Goal: Task Accomplishment & Management: Use online tool/utility

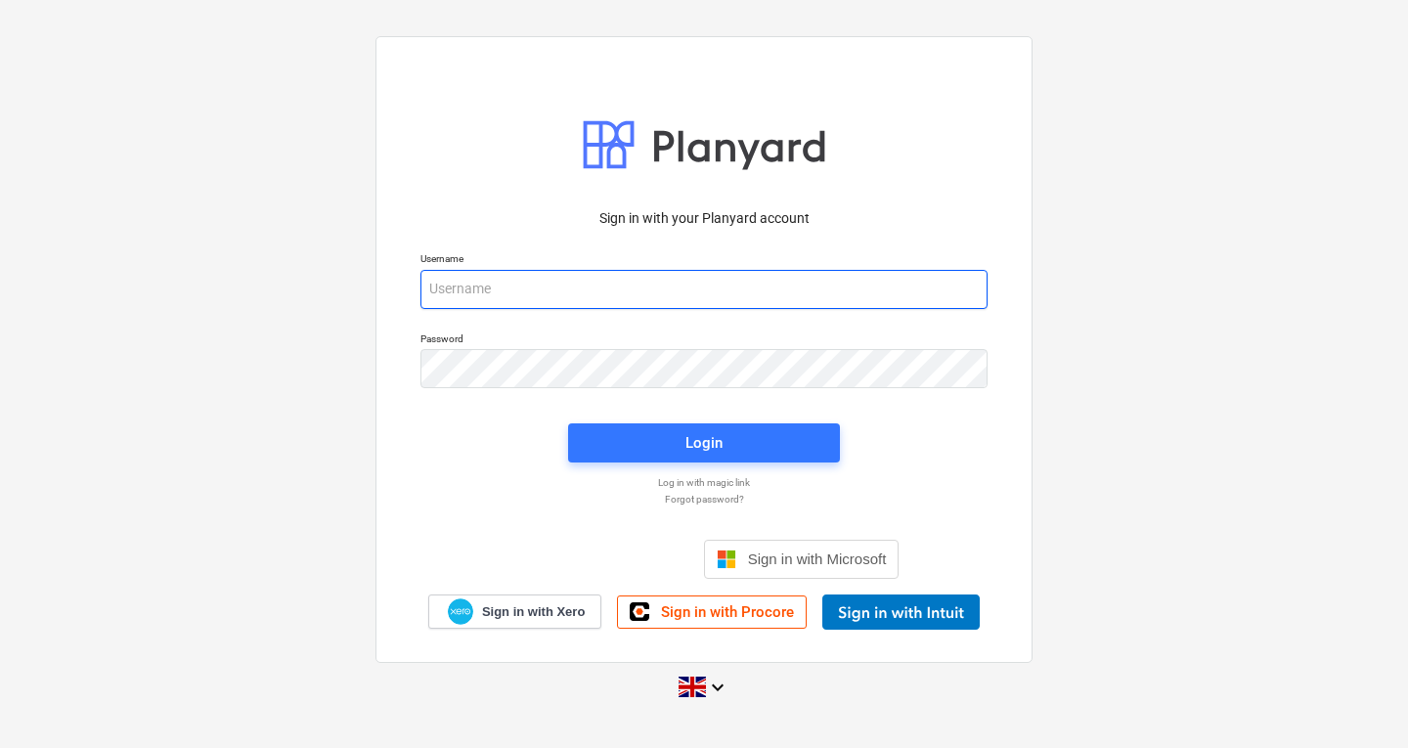
click at [463, 286] on input "email" at bounding box center [703, 289] width 567 height 39
type input "i"
type input "[PERSON_NAME][EMAIL_ADDRESS][DOMAIN_NAME]"
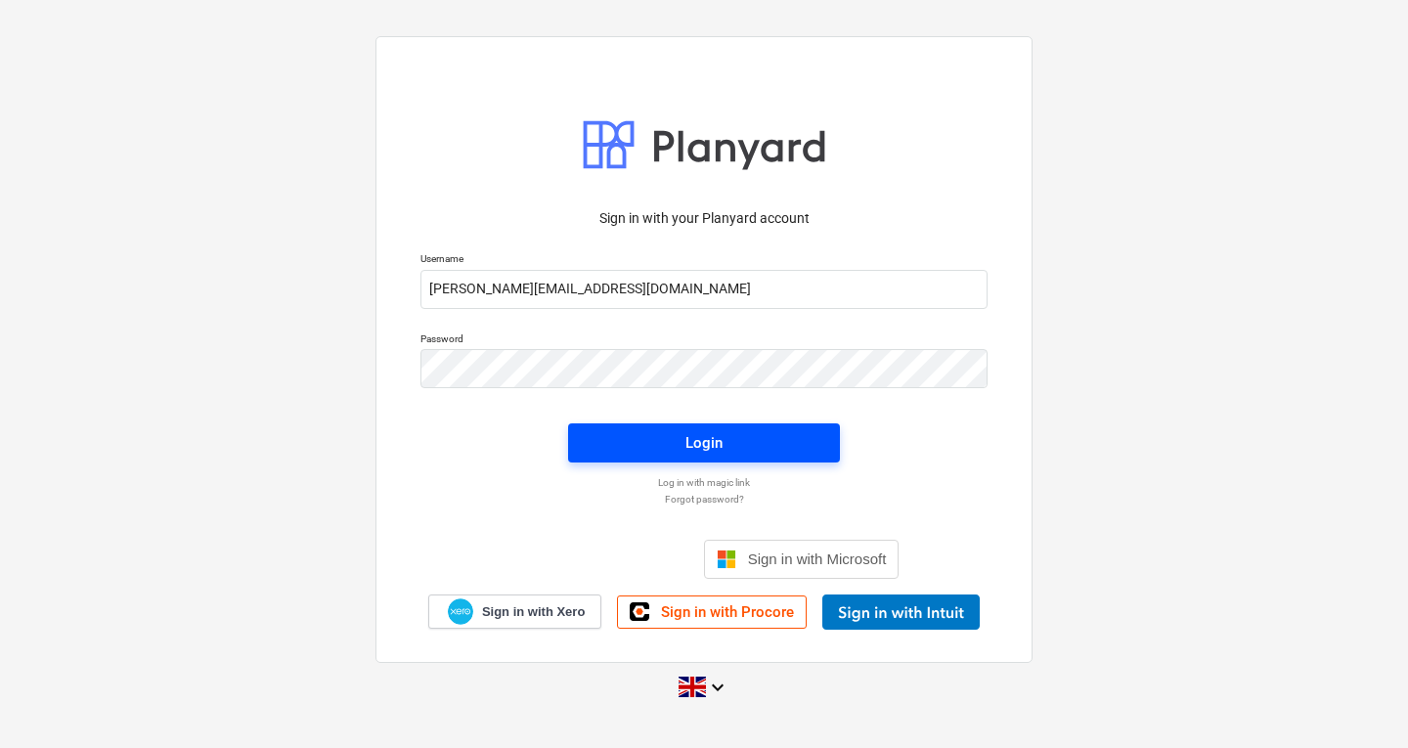
click at [698, 436] on div "Login" at bounding box center [703, 442] width 37 height 25
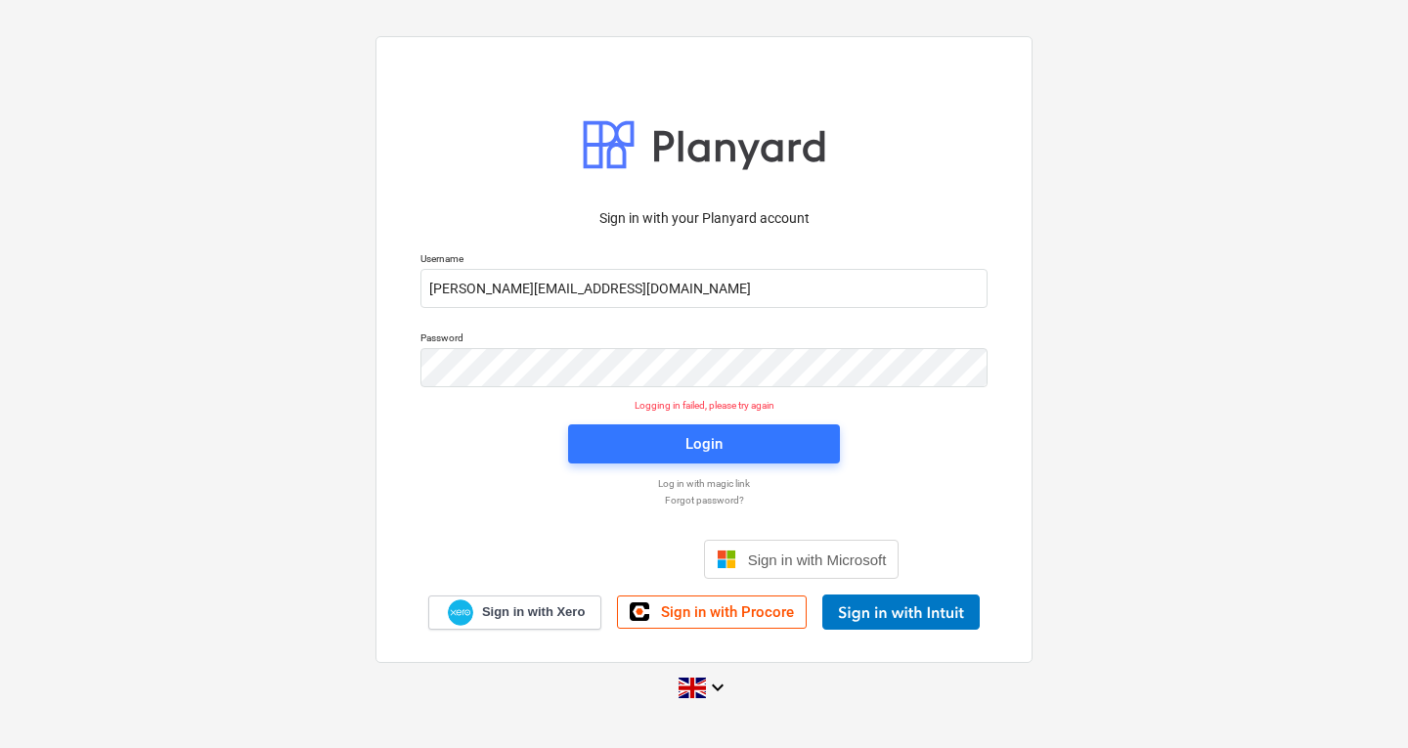
click at [713, 480] on p "Log in with magic link" at bounding box center [704, 483] width 587 height 13
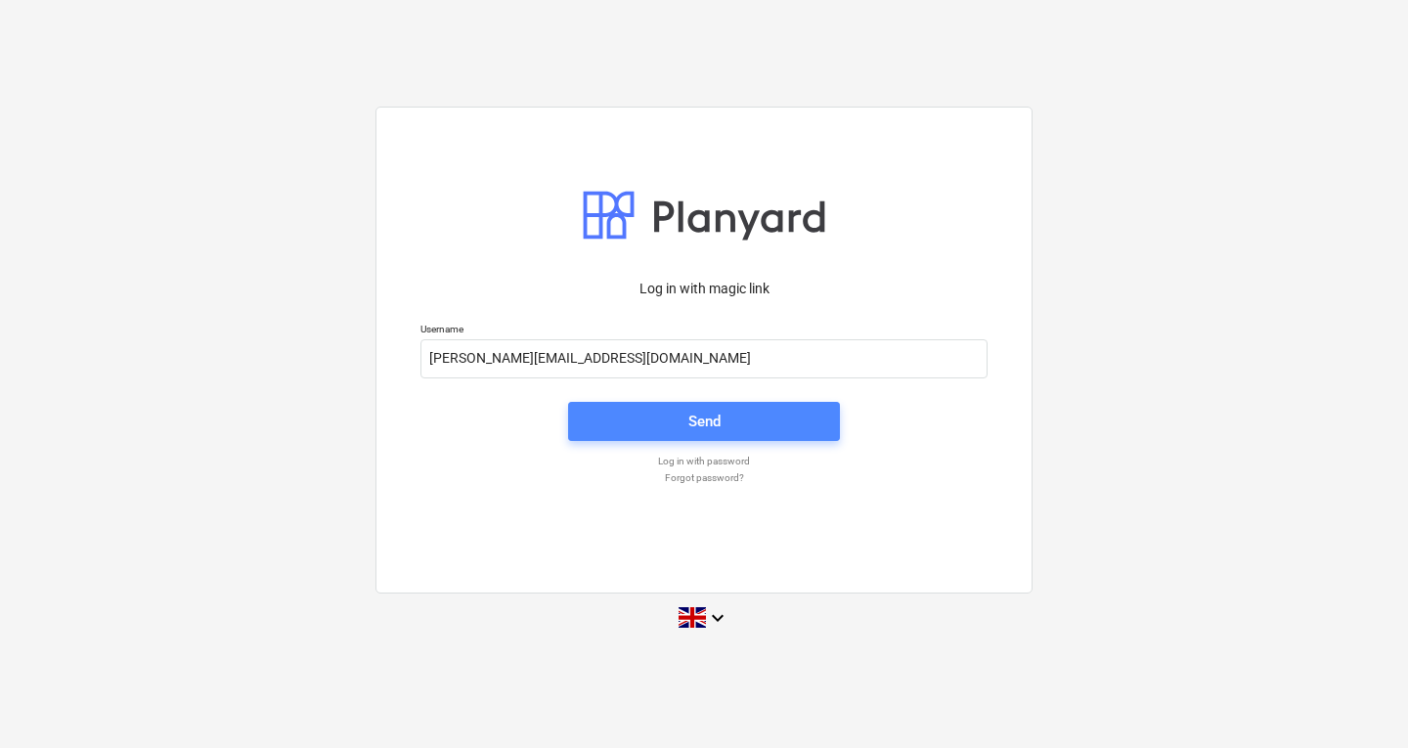
click at [683, 405] on button "Send" at bounding box center [704, 421] width 272 height 39
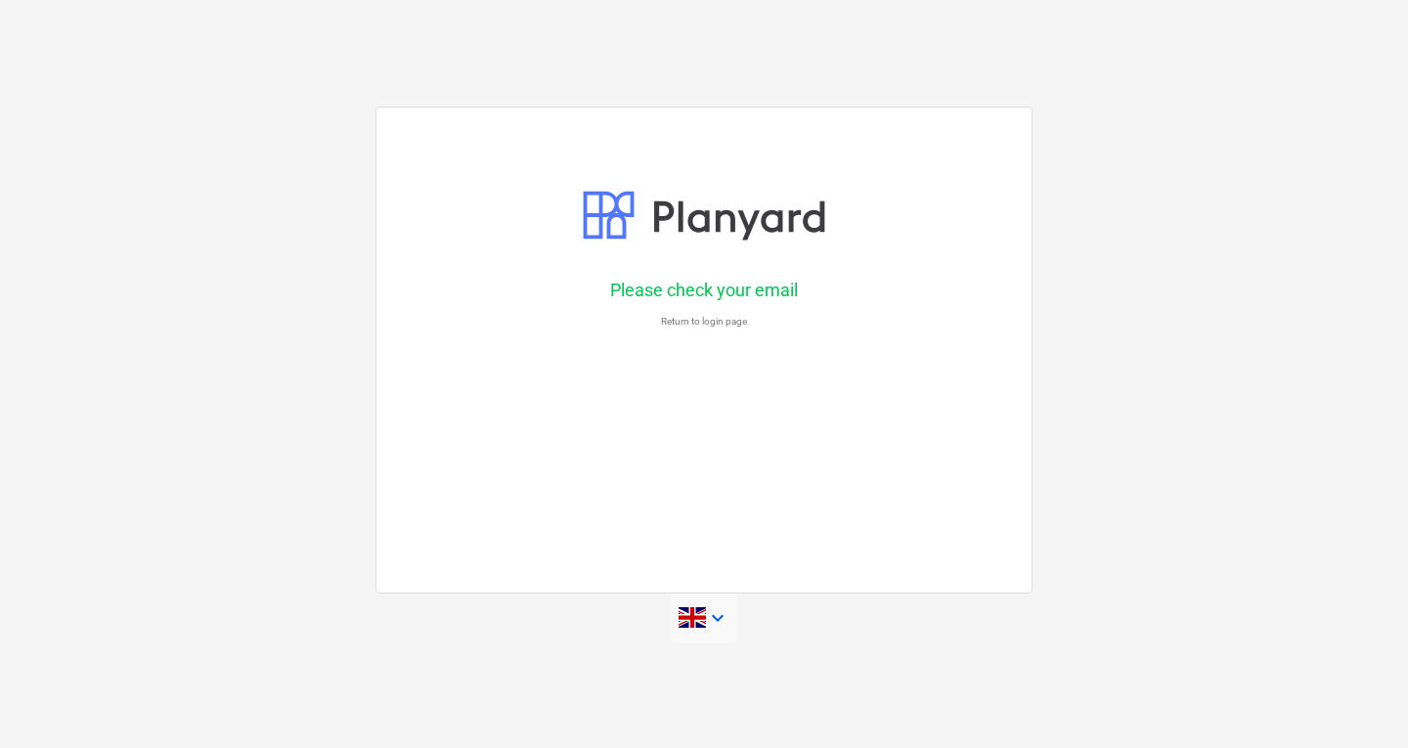
click at [723, 617] on icon "keyboard_arrow_down" at bounding box center [717, 617] width 23 height 23
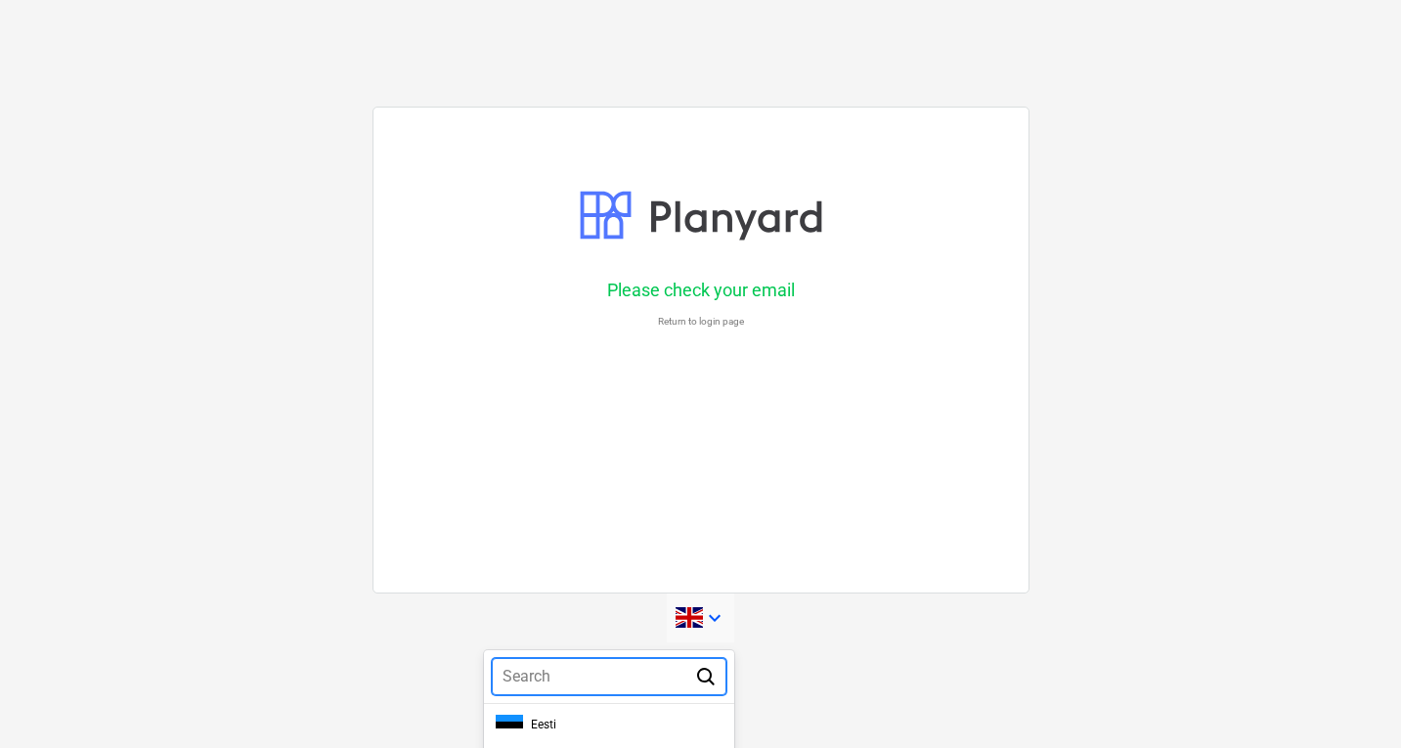
click at [787, 639] on div at bounding box center [700, 374] width 1401 height 748
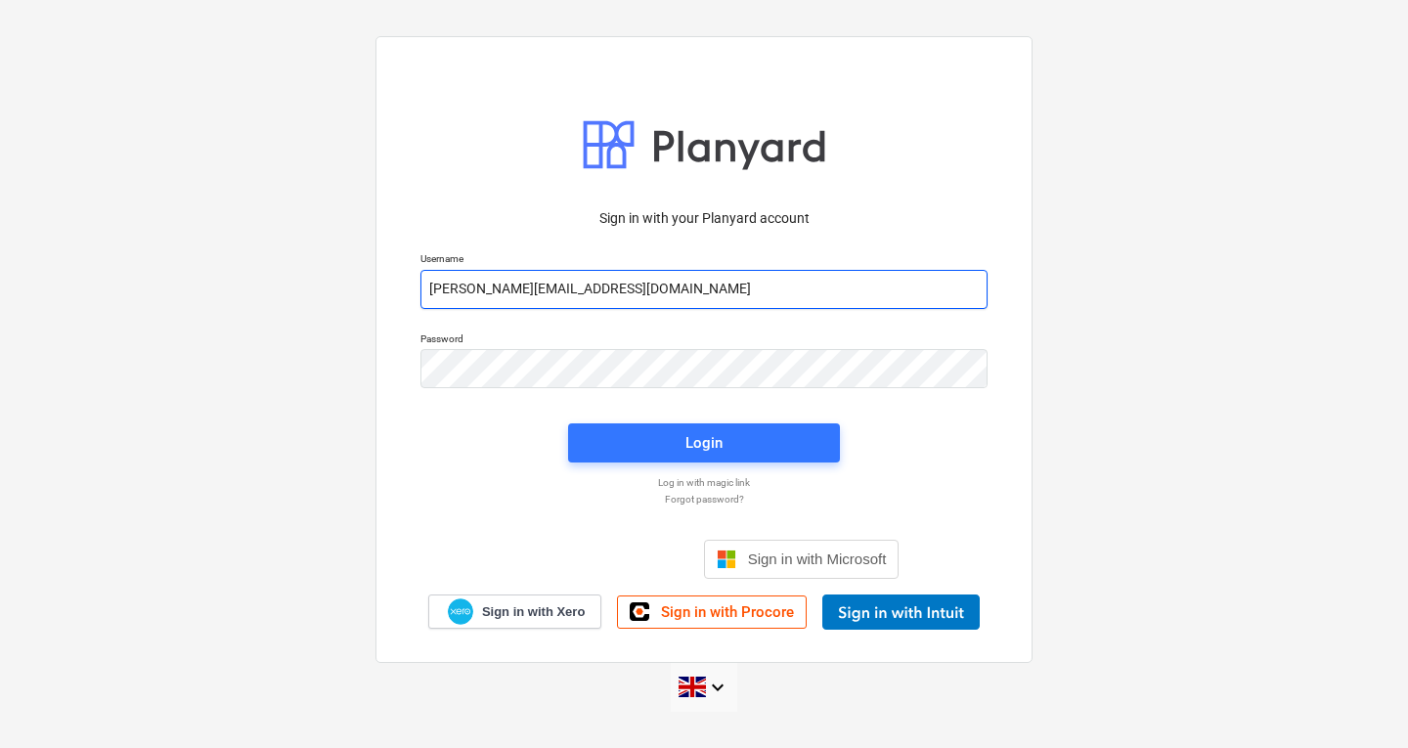
click at [590, 288] on input "[PERSON_NAME][EMAIL_ADDRESS][DOMAIN_NAME]" at bounding box center [703, 289] width 567 height 39
type input "[PERSON_NAME][EMAIL_ADDRESS][DOMAIN_NAME]"
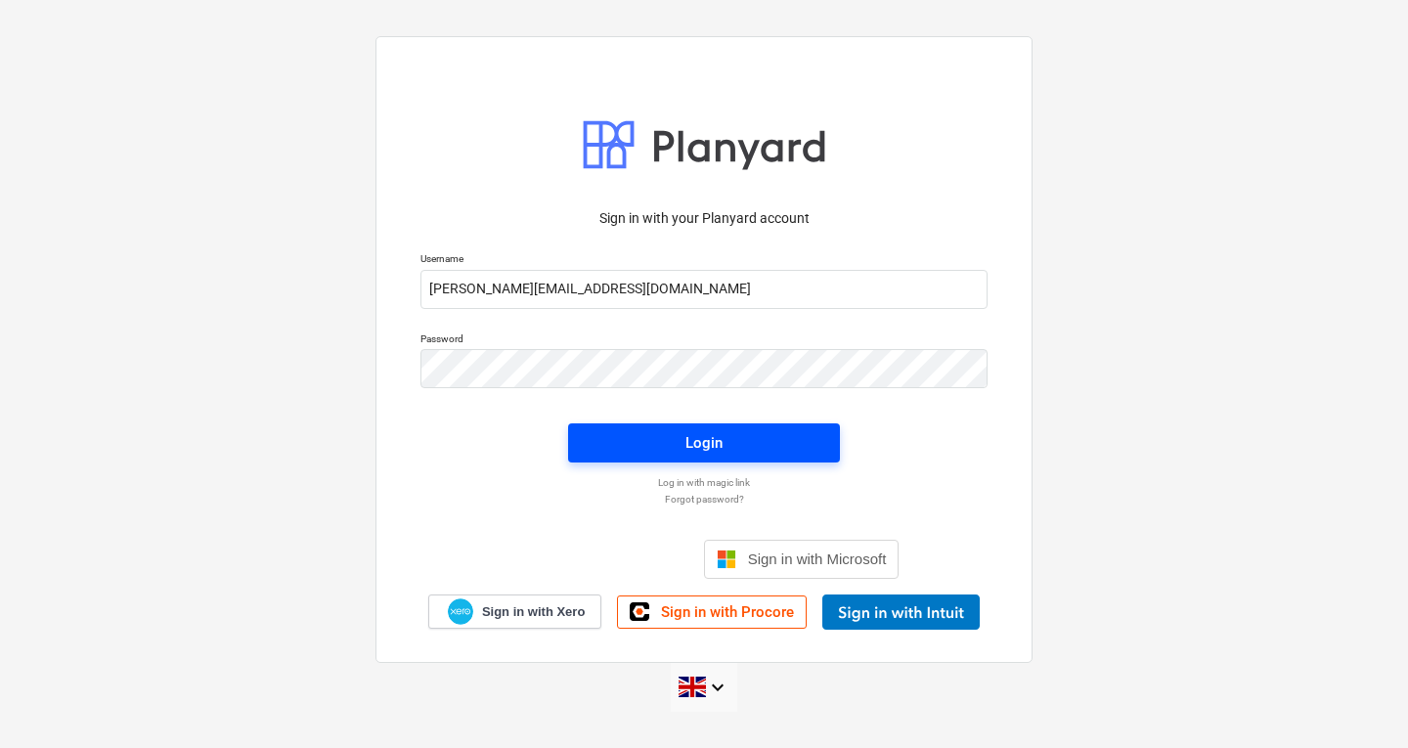
click at [732, 443] on span "Login" at bounding box center [704, 442] width 225 height 25
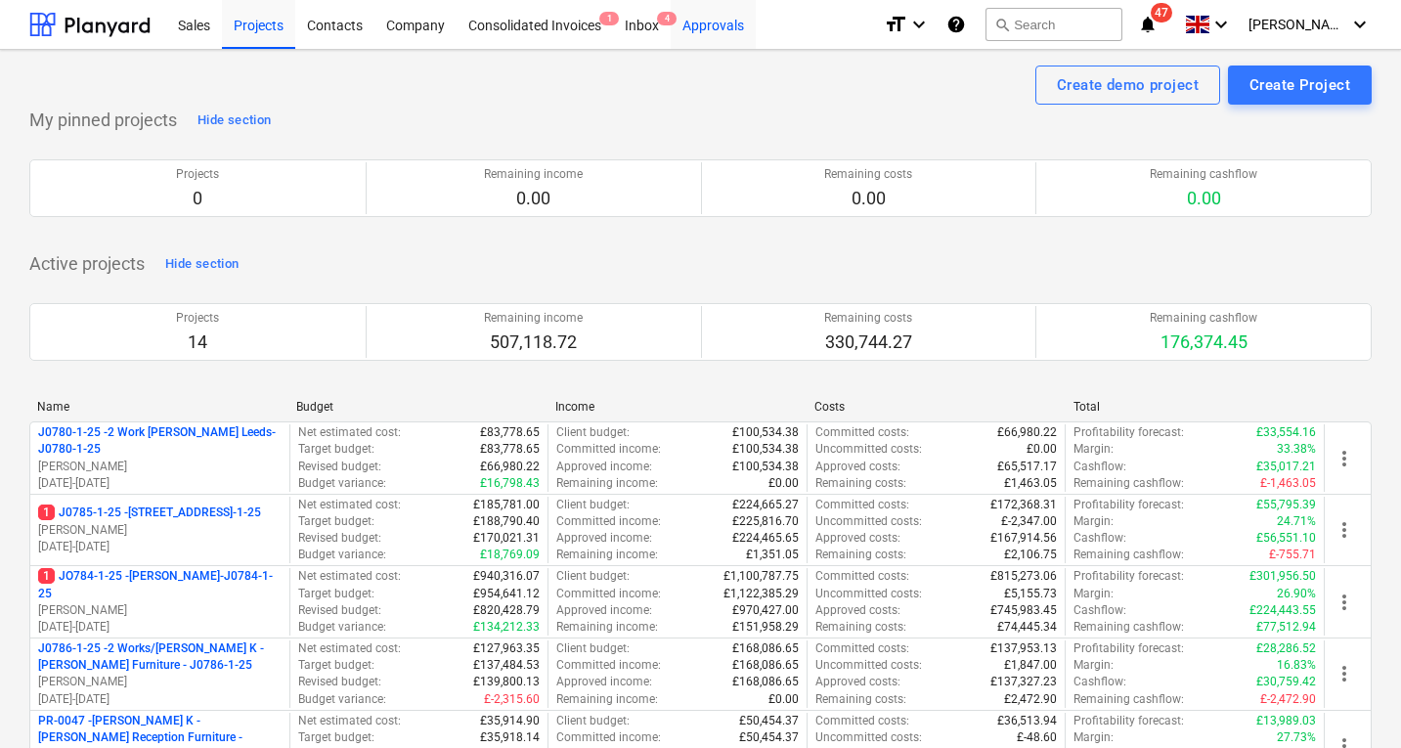
click at [727, 22] on div "Approvals" at bounding box center [713, 24] width 85 height 50
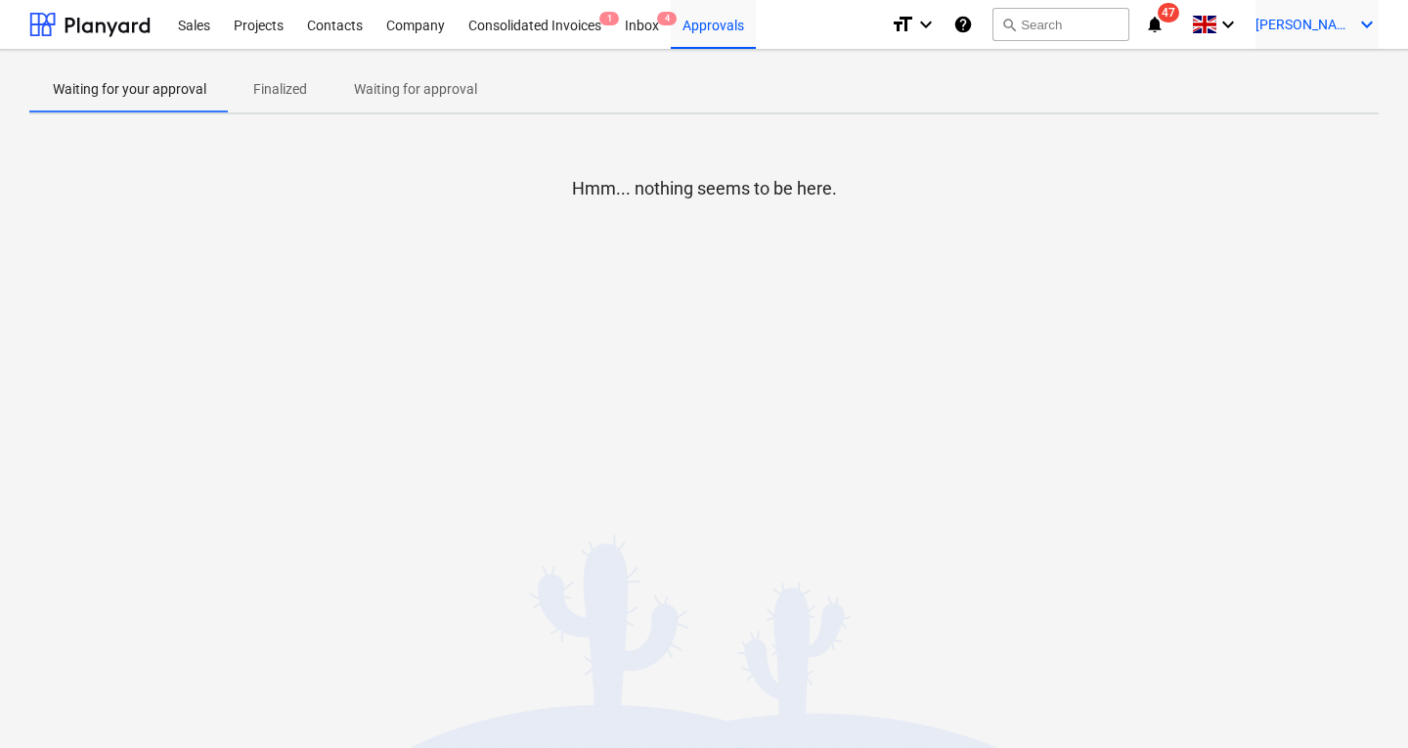
click at [1367, 25] on icon "keyboard_arrow_down" at bounding box center [1366, 24] width 23 height 23
click at [1284, 80] on div "Settings" at bounding box center [1319, 76] width 117 height 31
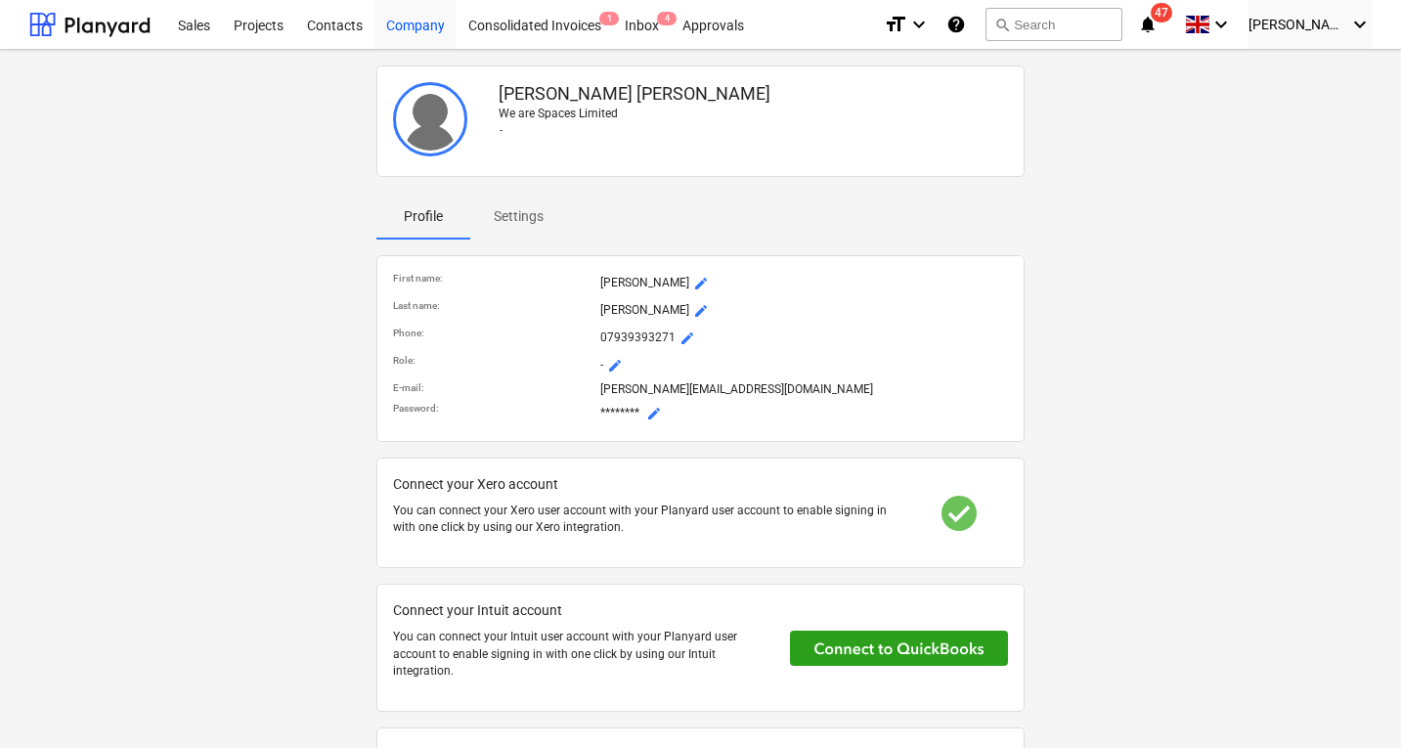
click at [414, 29] on div "Company" at bounding box center [415, 24] width 82 height 50
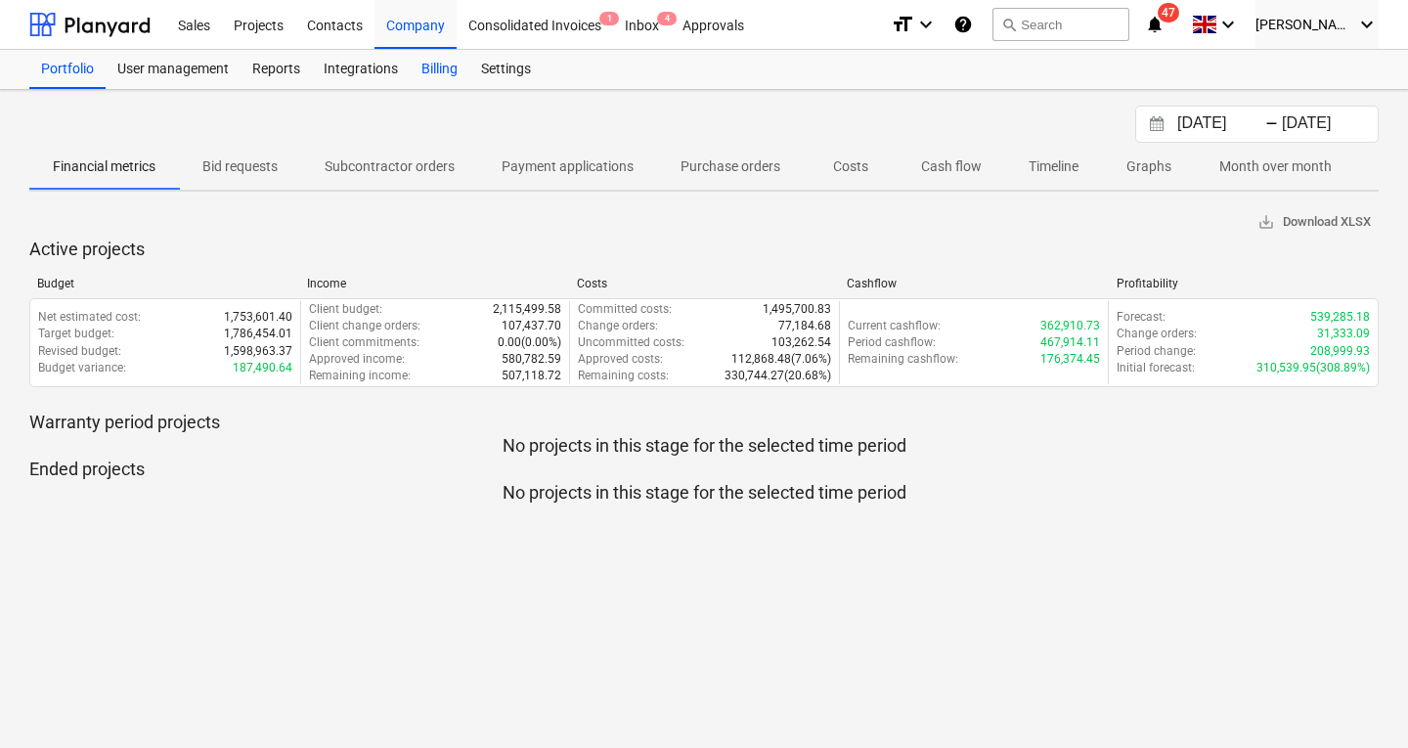
click at [430, 68] on div "Billing" at bounding box center [440, 69] width 60 height 39
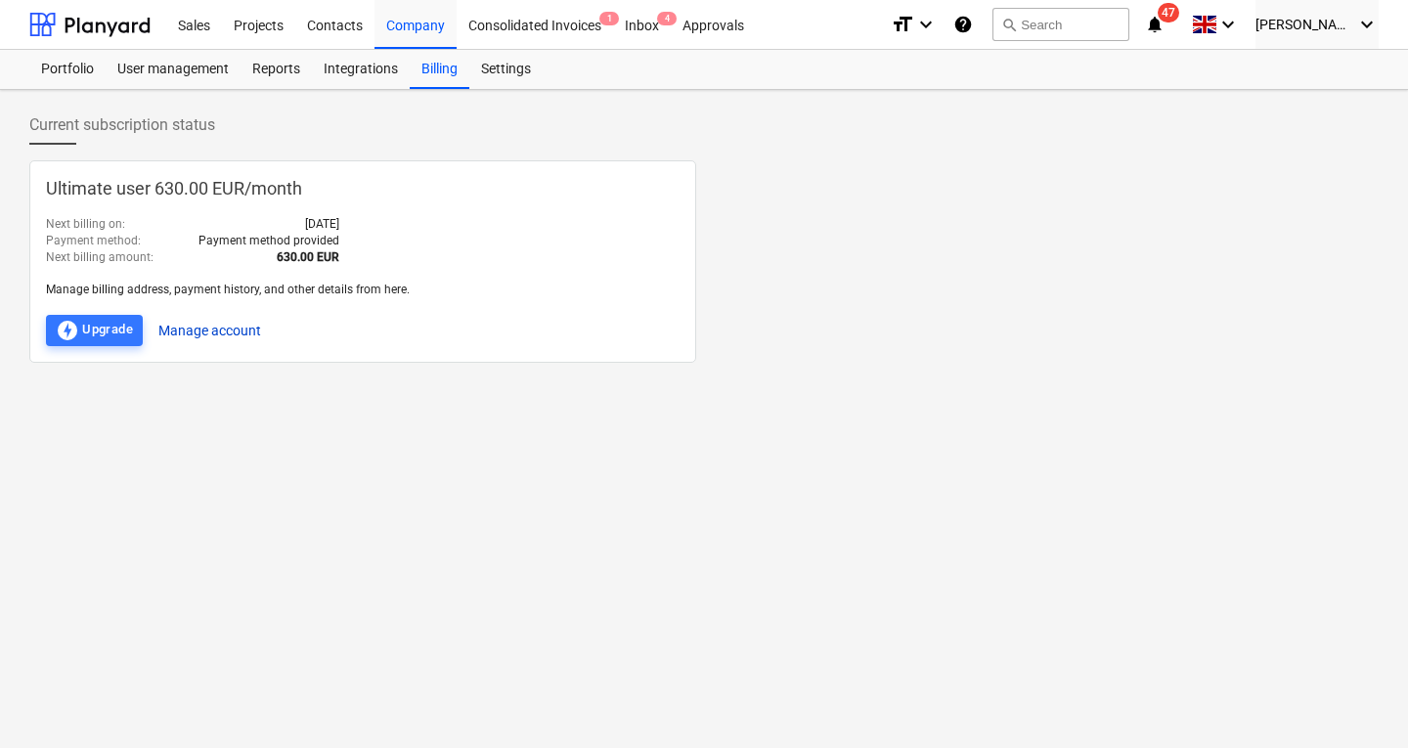
click at [235, 329] on button "Manage account" at bounding box center [209, 330] width 103 height 31
click at [326, 28] on div "Contacts" at bounding box center [334, 24] width 79 height 50
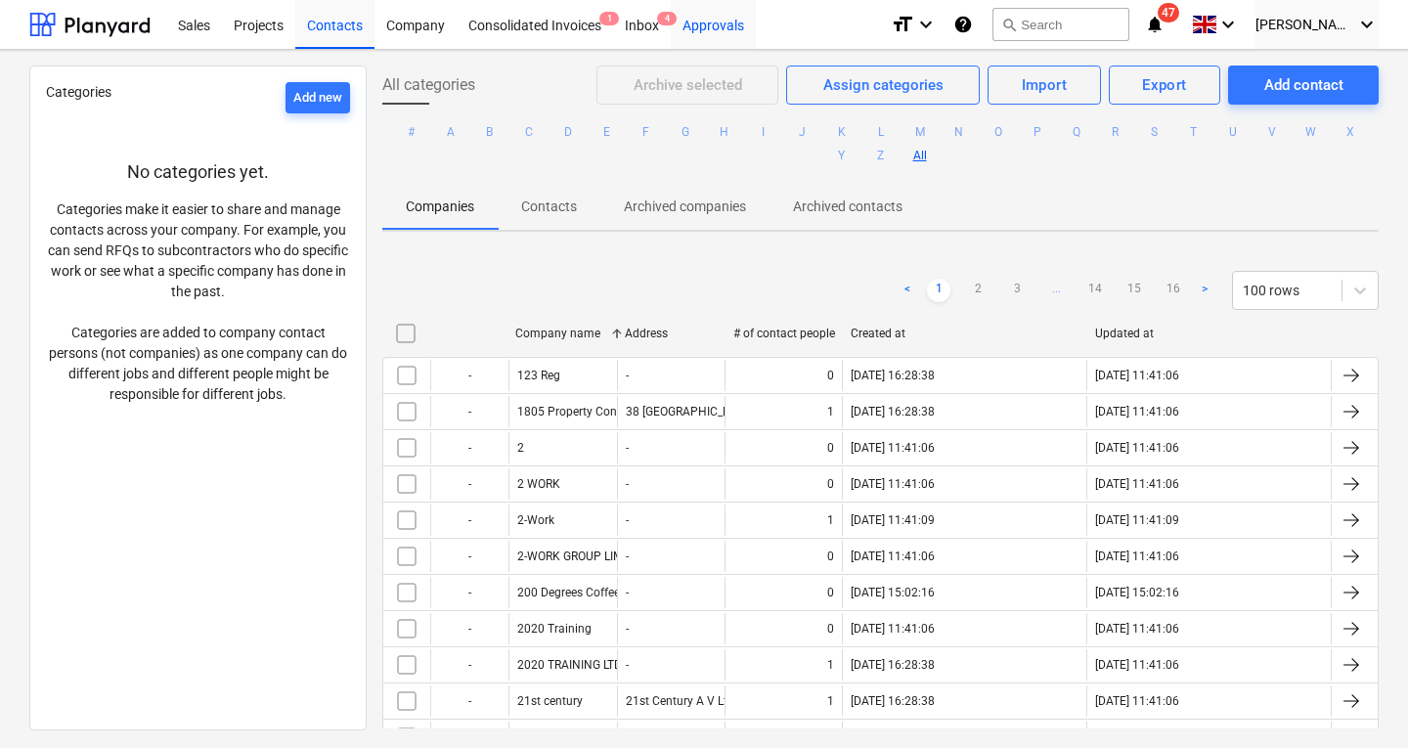
click at [724, 19] on div "Approvals" at bounding box center [713, 24] width 85 height 50
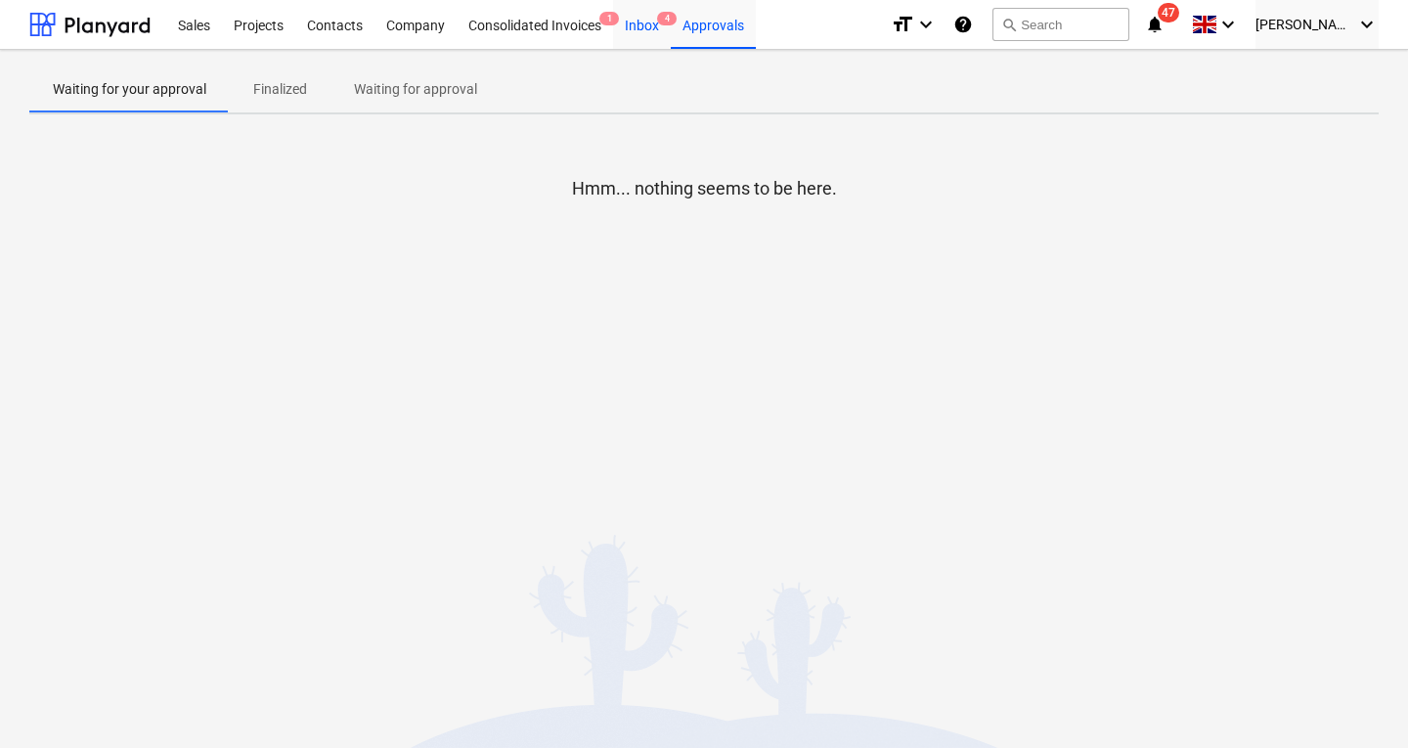
click at [646, 25] on div "Inbox 4" at bounding box center [642, 24] width 58 height 50
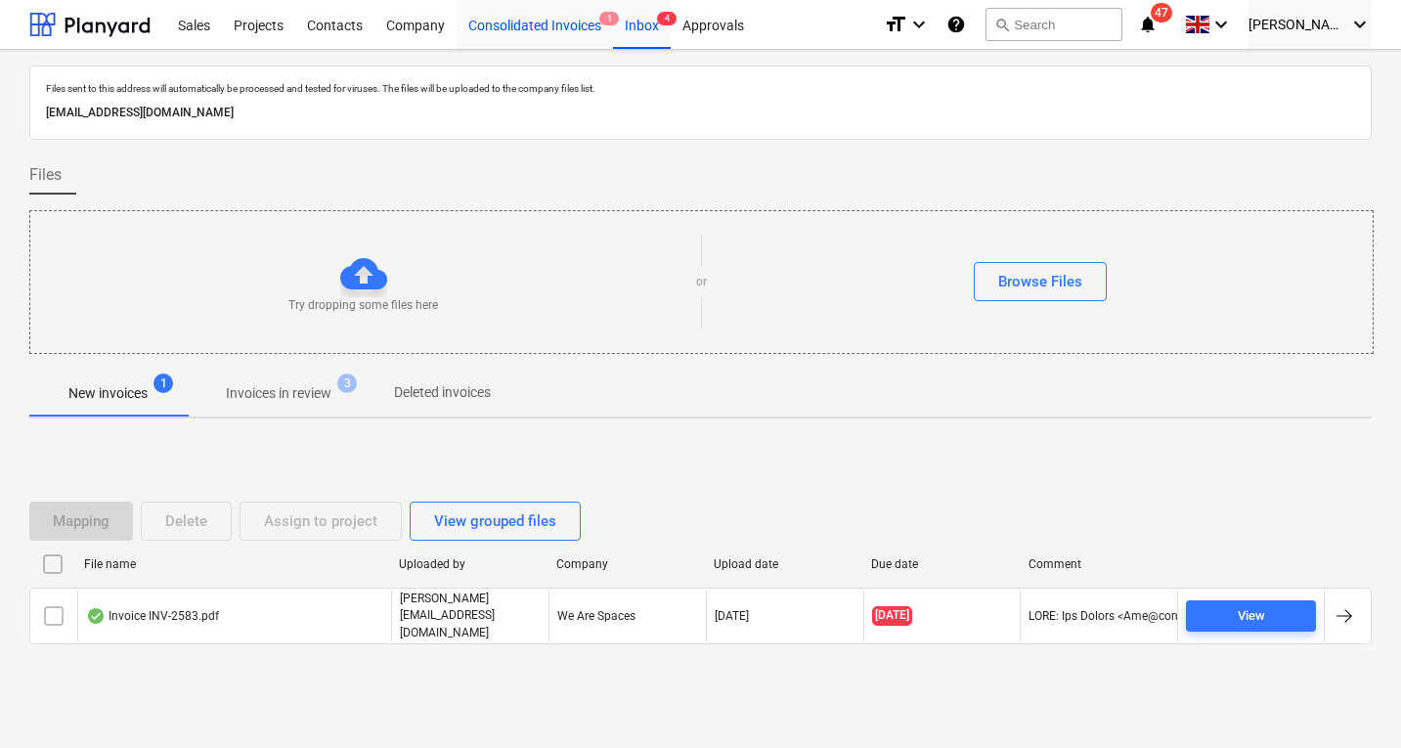
click at [567, 22] on div "Consolidated Invoices 1" at bounding box center [535, 24] width 156 height 50
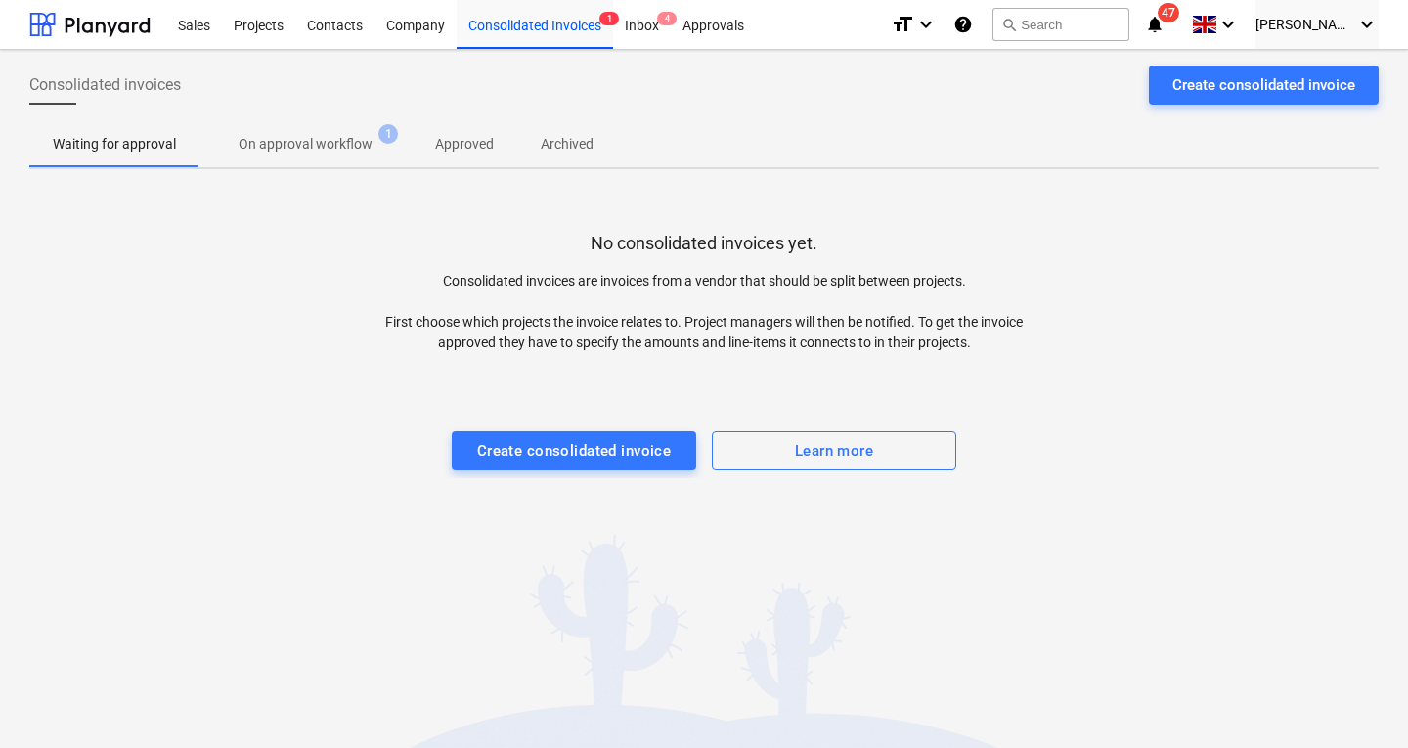
click at [354, 140] on p "On approval workflow" at bounding box center [306, 144] width 134 height 21
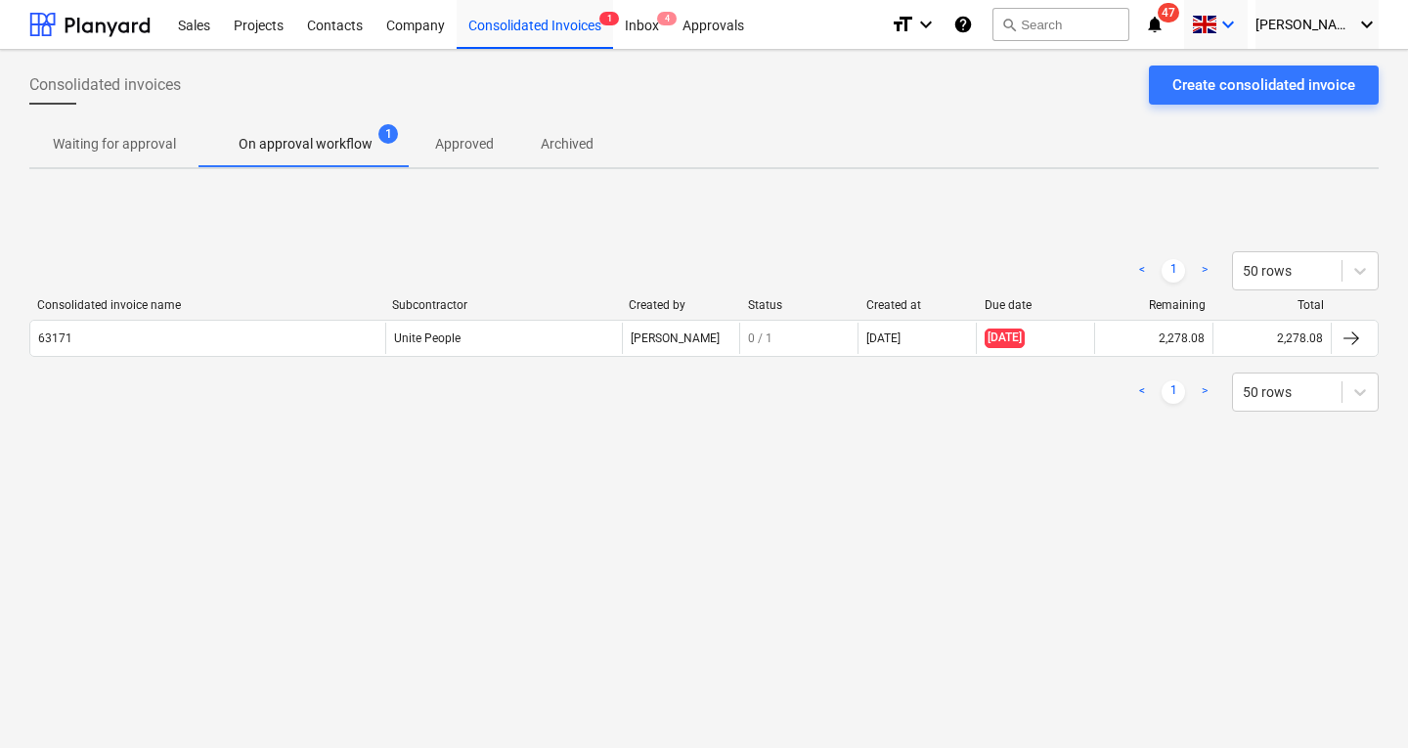
click at [1240, 22] on icon "keyboard_arrow_down" at bounding box center [1227, 24] width 23 height 23
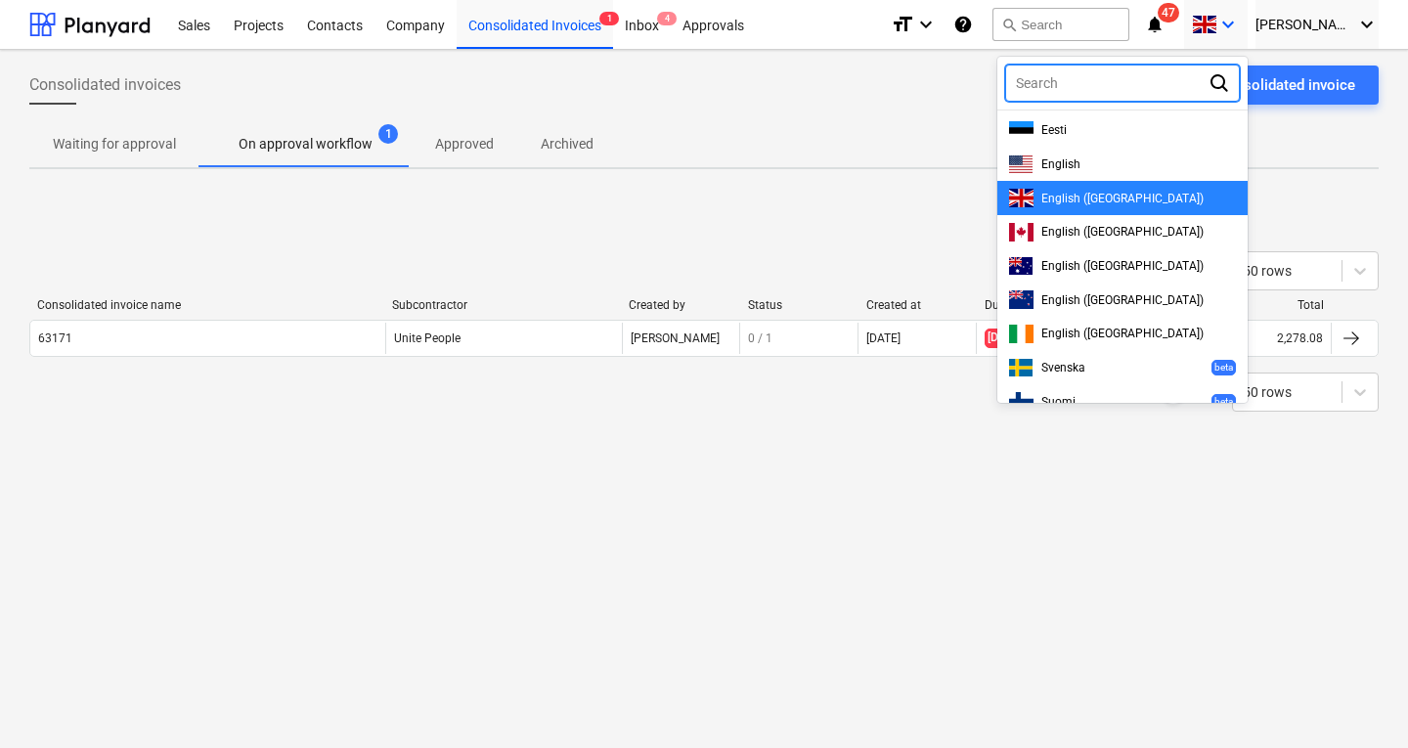
click at [1271, 22] on div at bounding box center [704, 374] width 1408 height 748
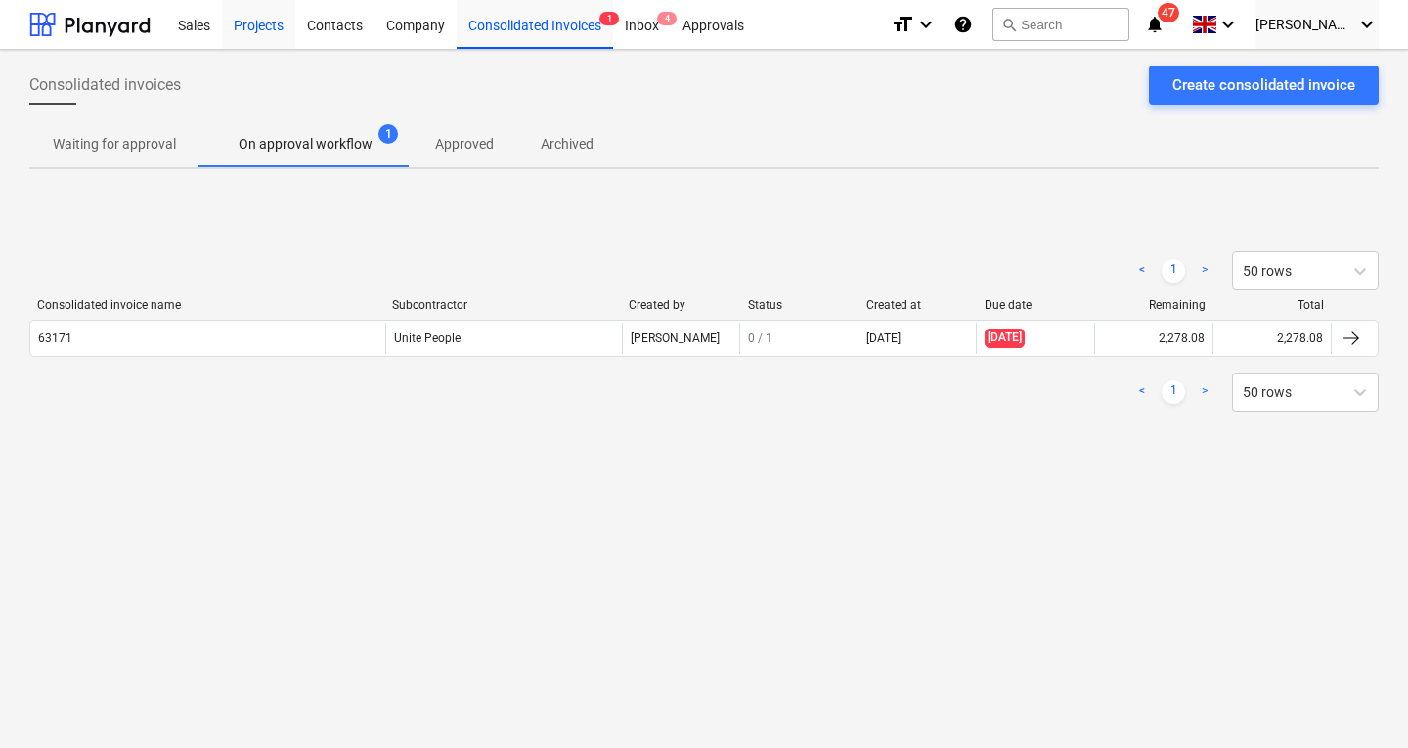
click at [264, 22] on div "Projects" at bounding box center [258, 24] width 73 height 50
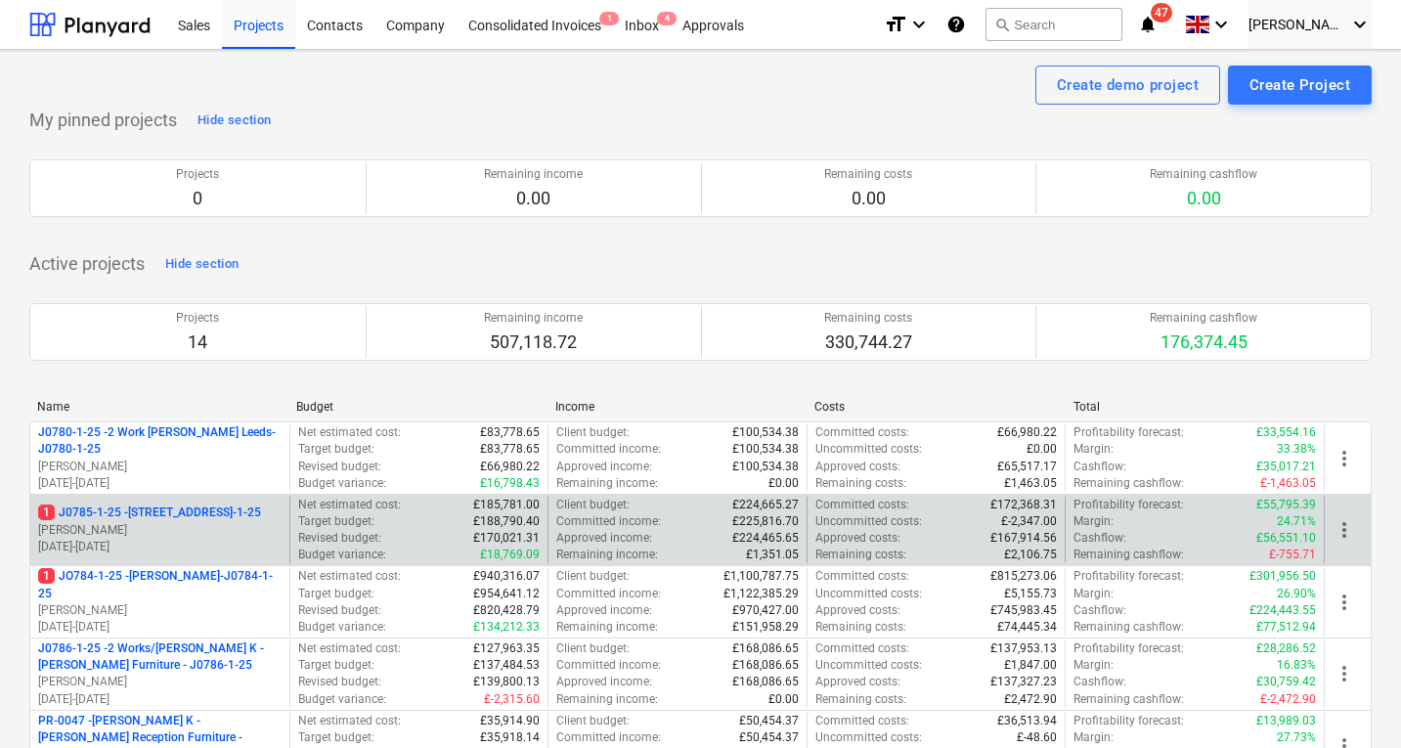
click at [177, 511] on p "1 J0785-1-25 - 6 [GEOGRAPHIC_DATA] - J0785-1-25" at bounding box center [149, 513] width 223 height 17
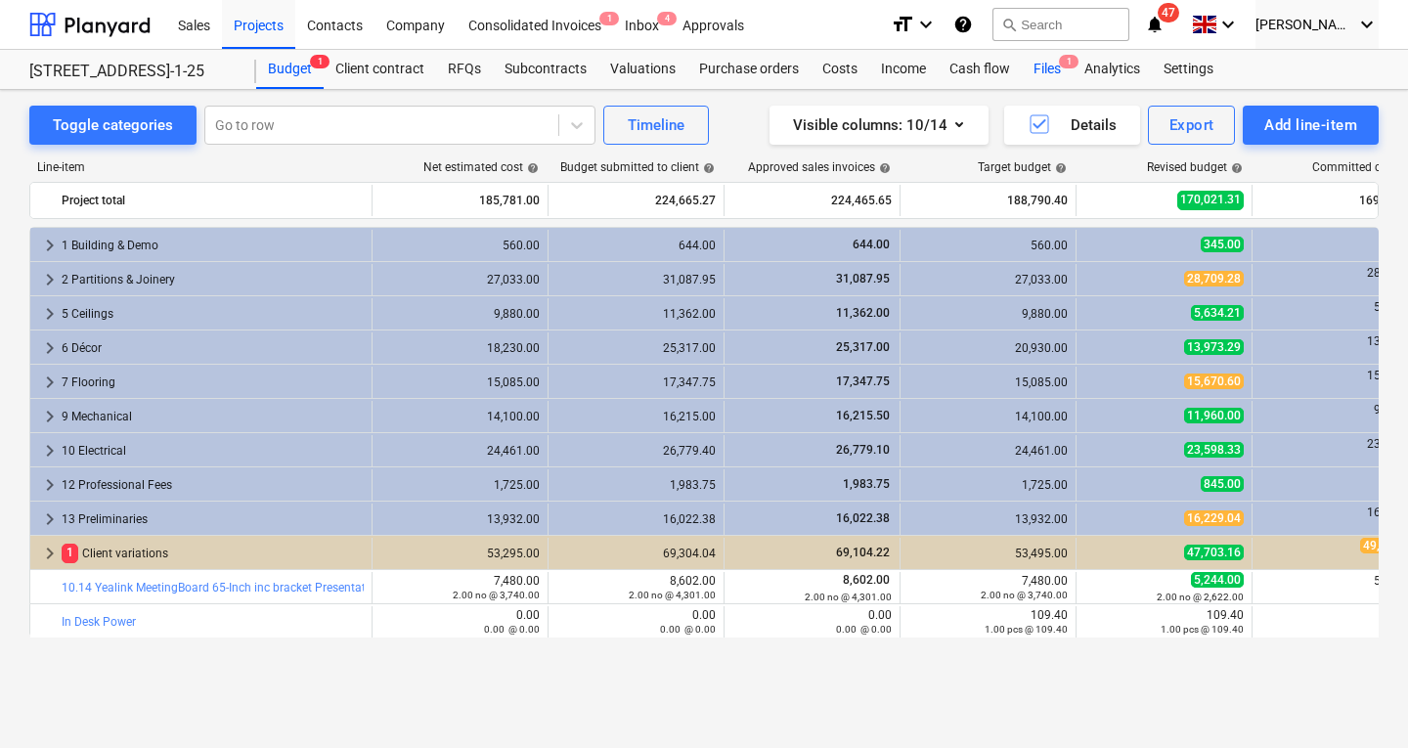
click at [1045, 62] on div "Files 1" at bounding box center [1047, 69] width 51 height 39
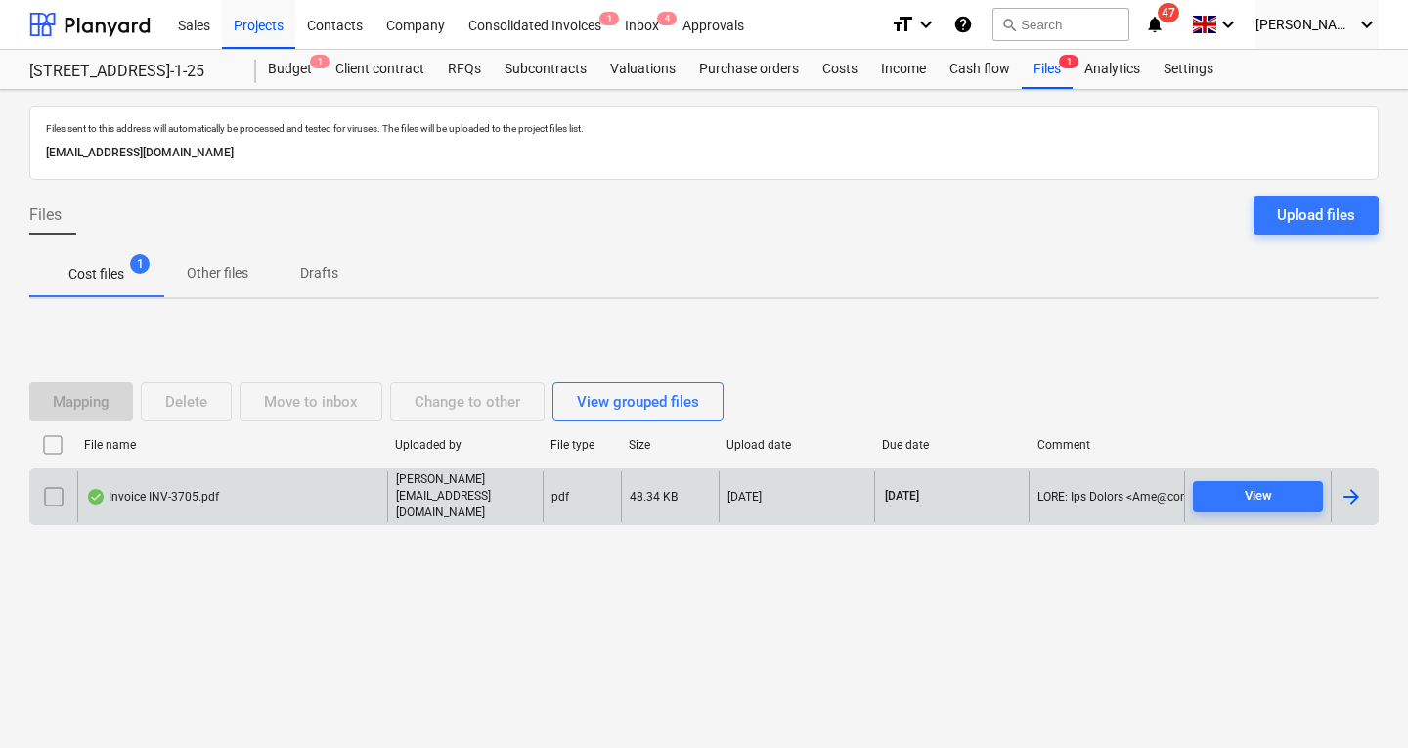
click at [171, 501] on div "Invoice INV-3705.pdf" at bounding box center [152, 497] width 133 height 16
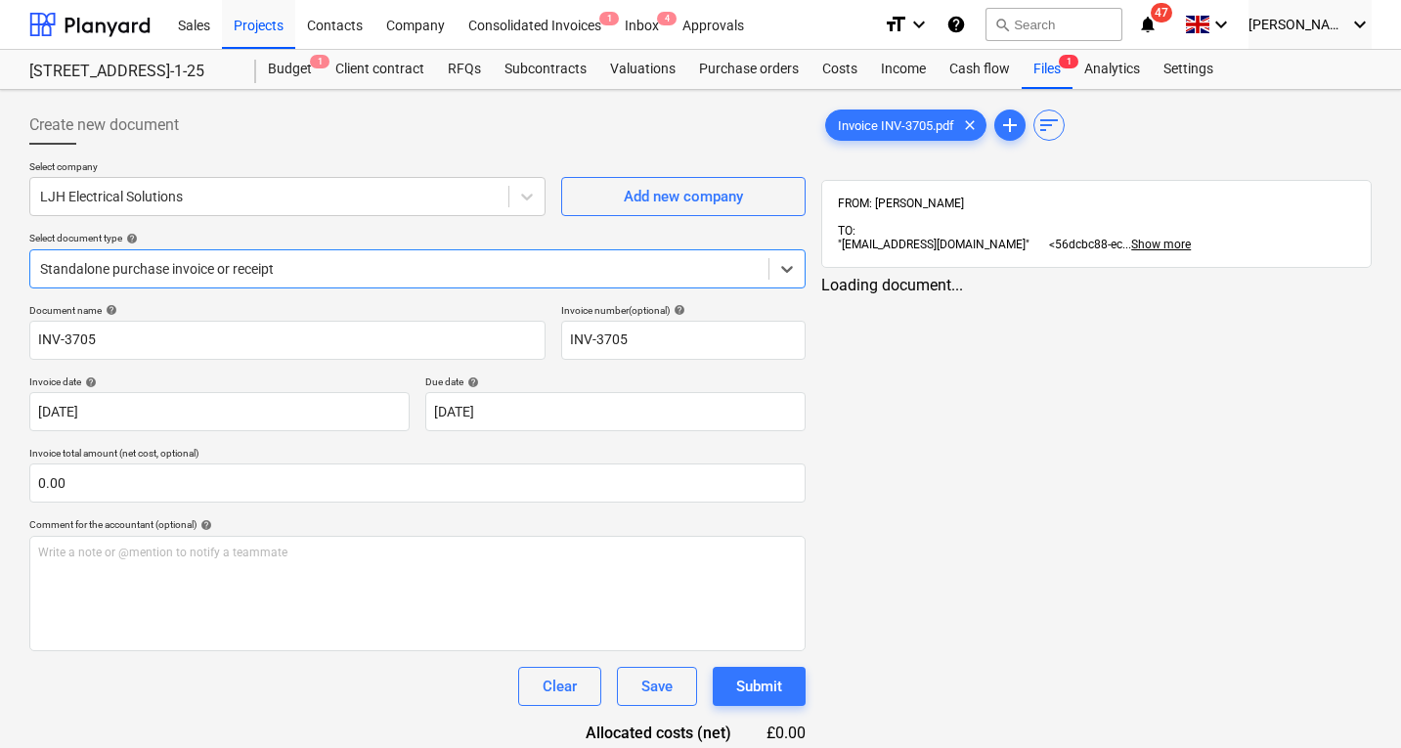
type input "INV-3705"
type input "[DATE]"
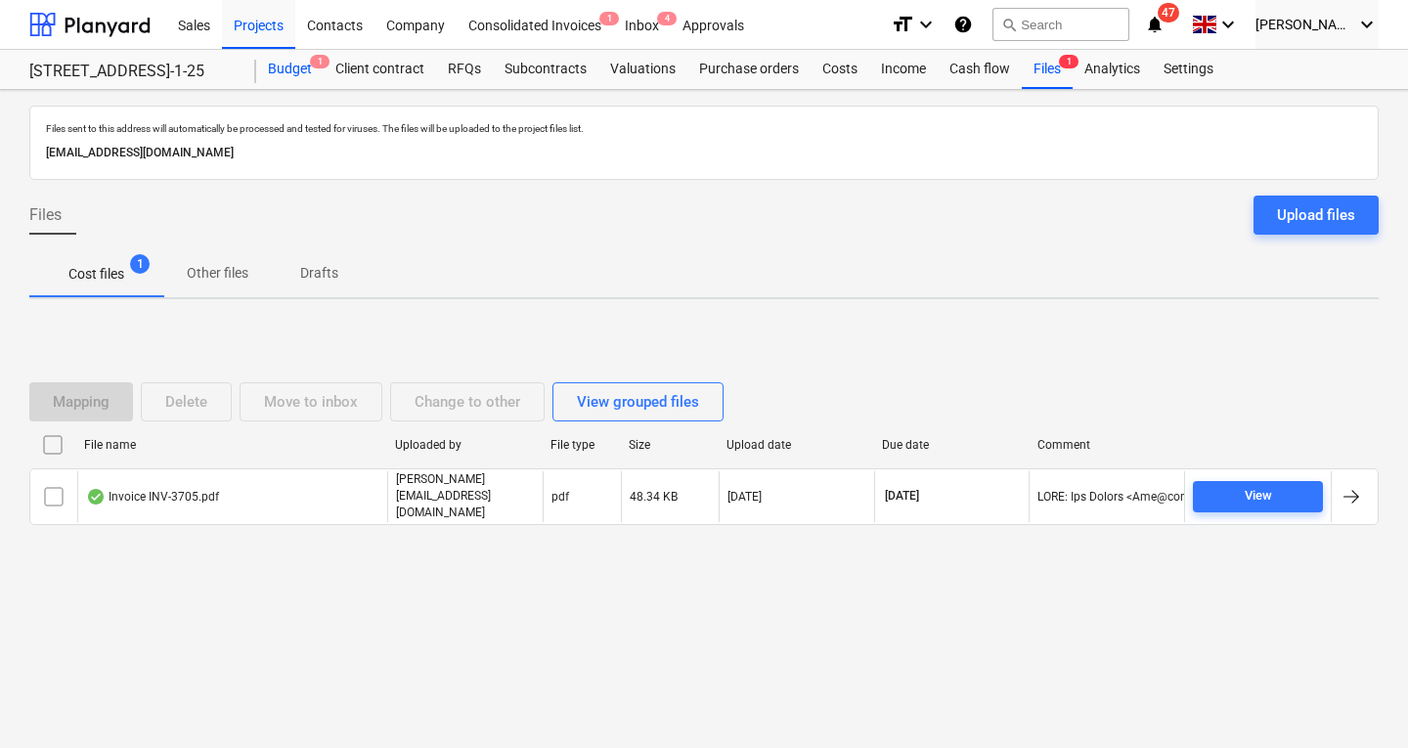
click at [286, 68] on div "Budget 1" at bounding box center [289, 69] width 67 height 39
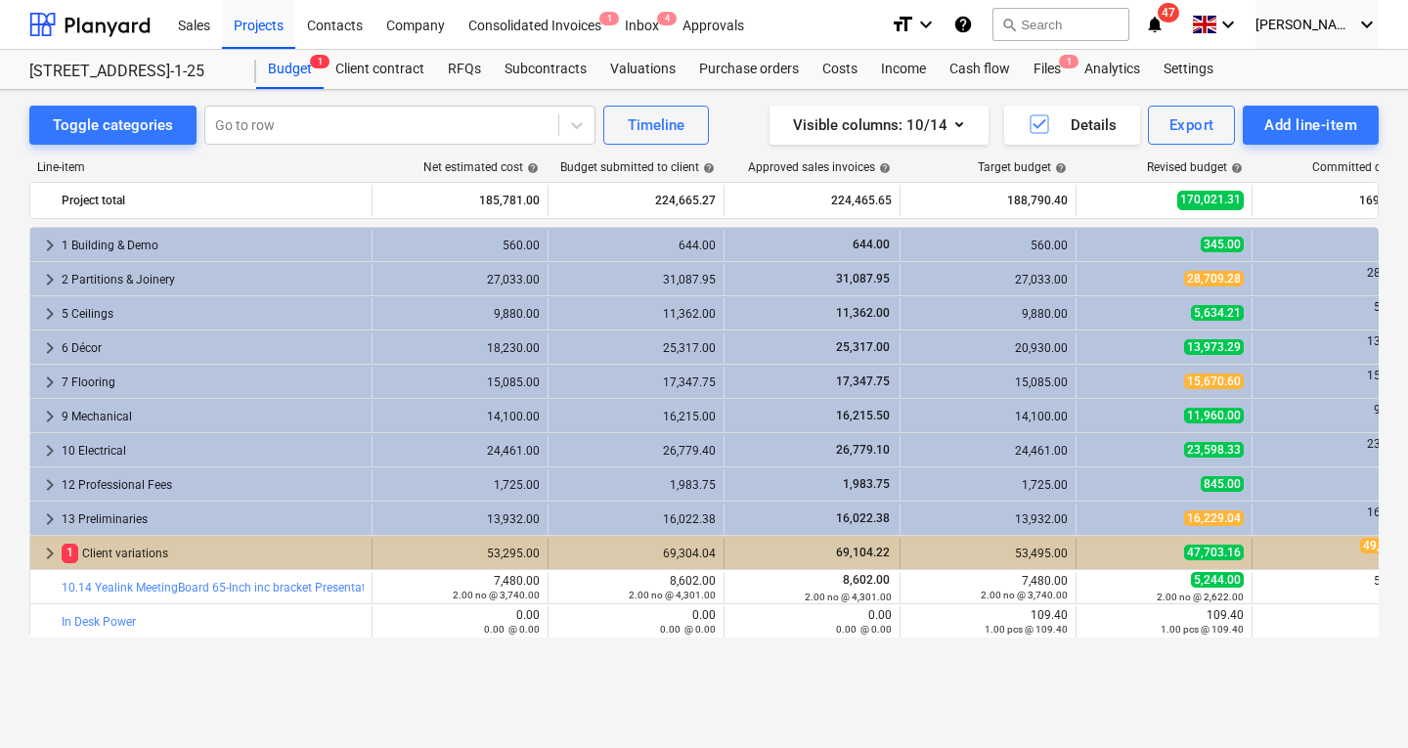
click at [145, 542] on div "1 Client variations" at bounding box center [213, 553] width 302 height 31
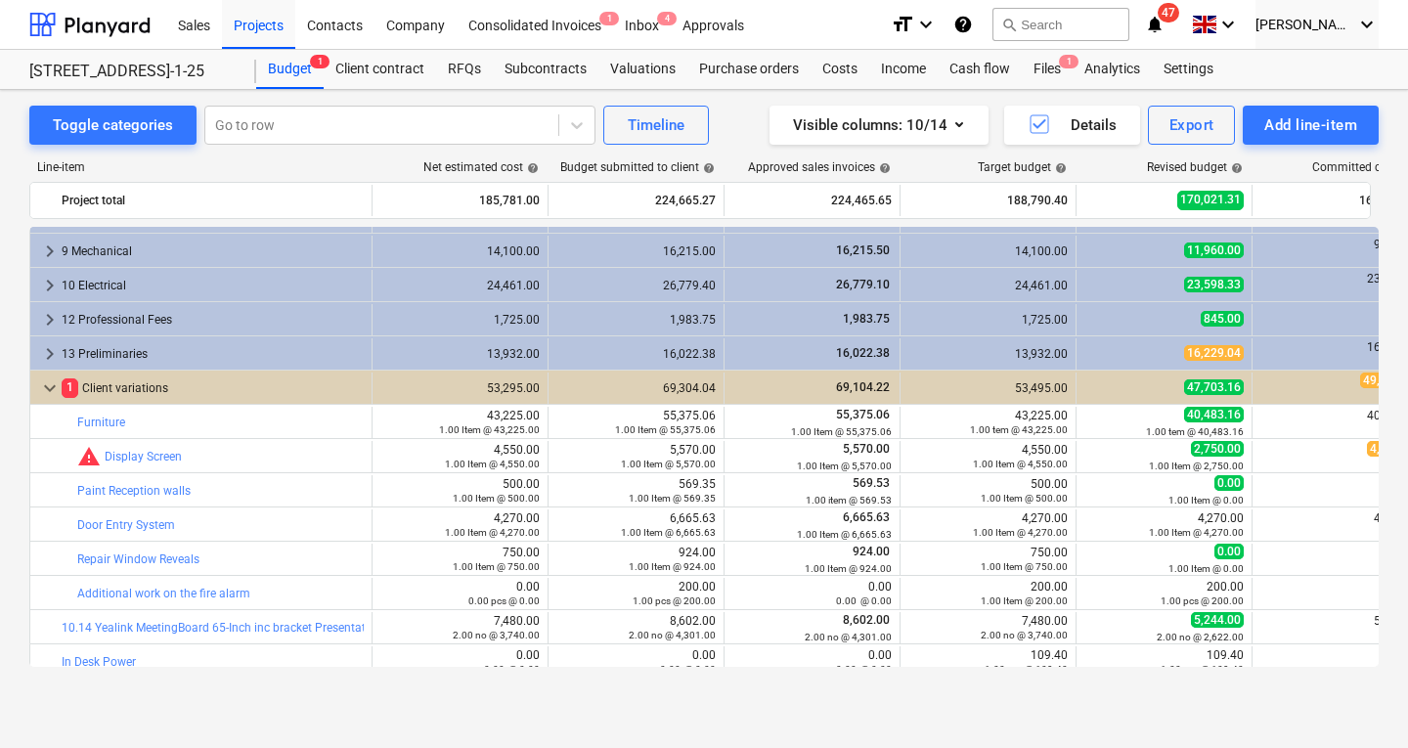
scroll to position [176, 0]
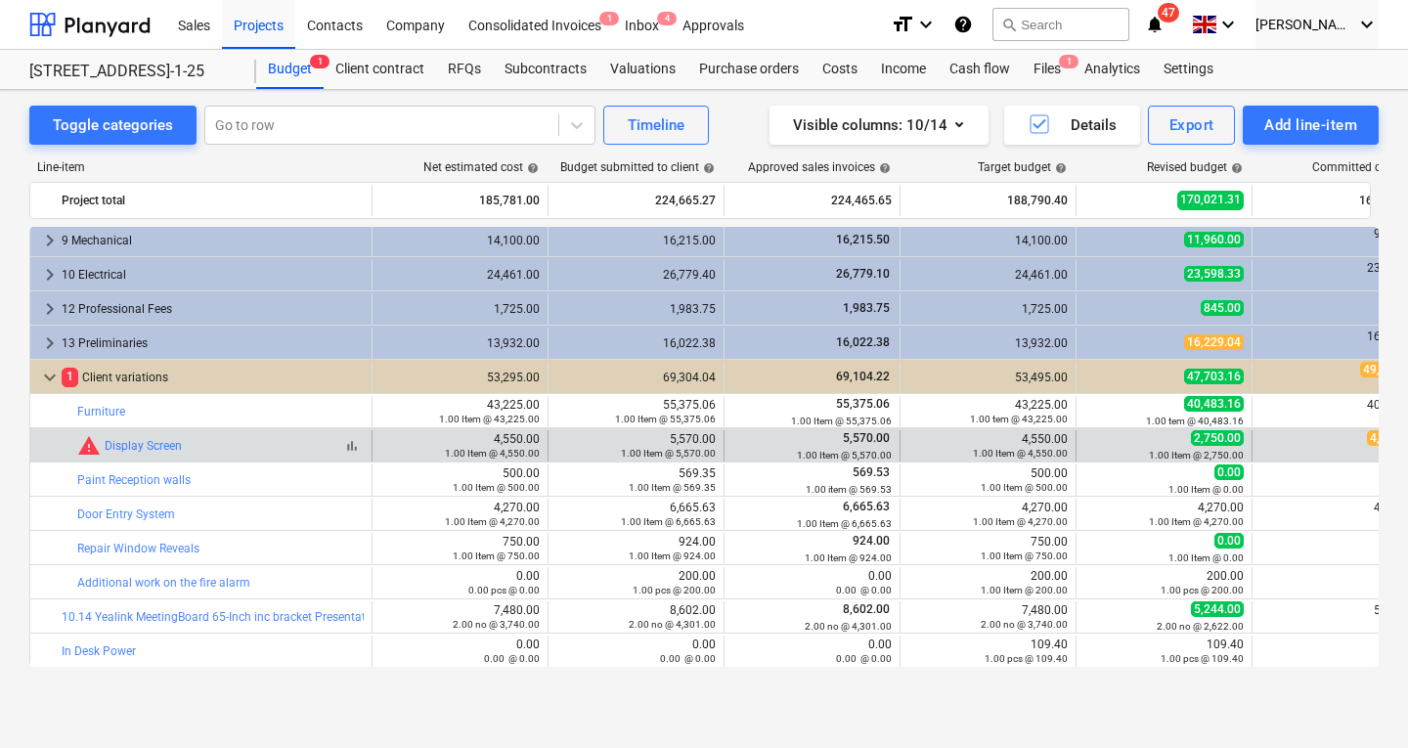
click at [90, 448] on span "warning" at bounding box center [88, 445] width 23 height 23
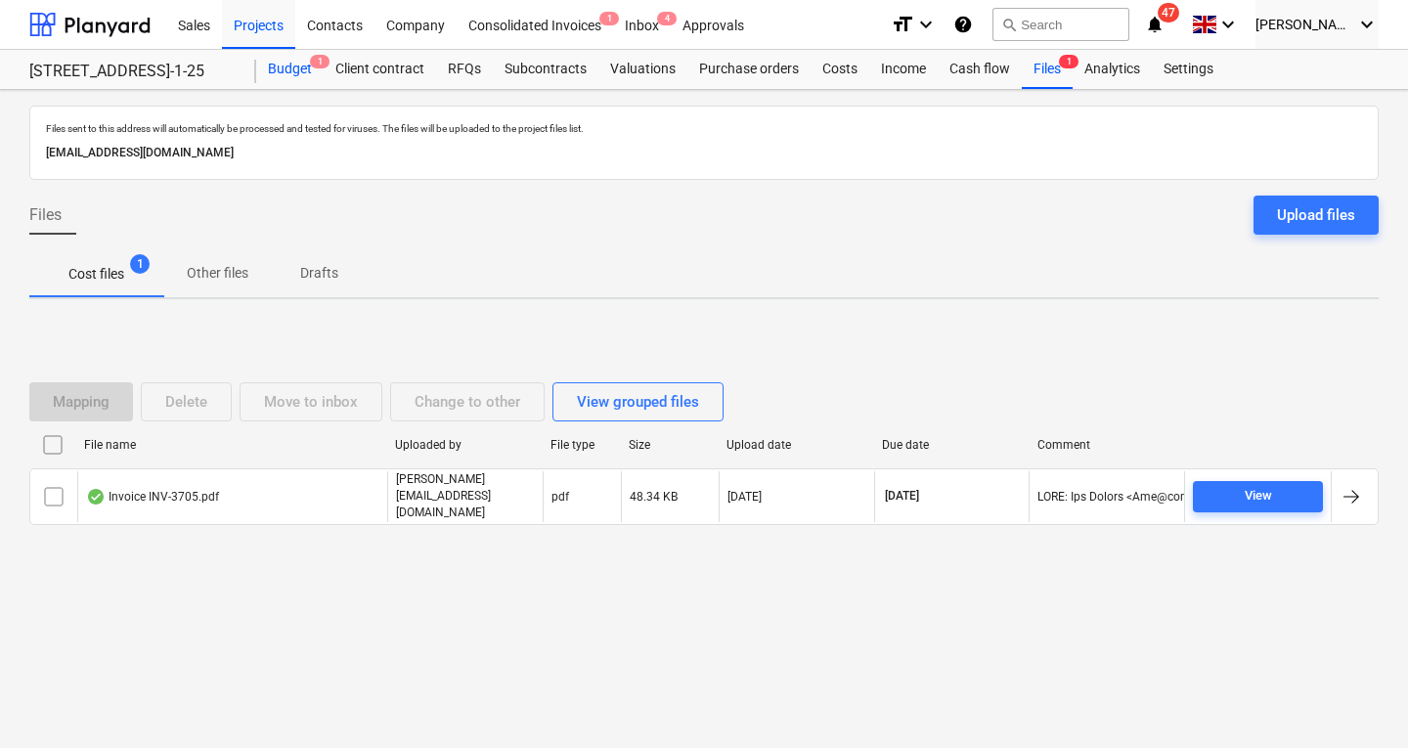
click at [311, 66] on span "1" at bounding box center [320, 62] width 20 height 14
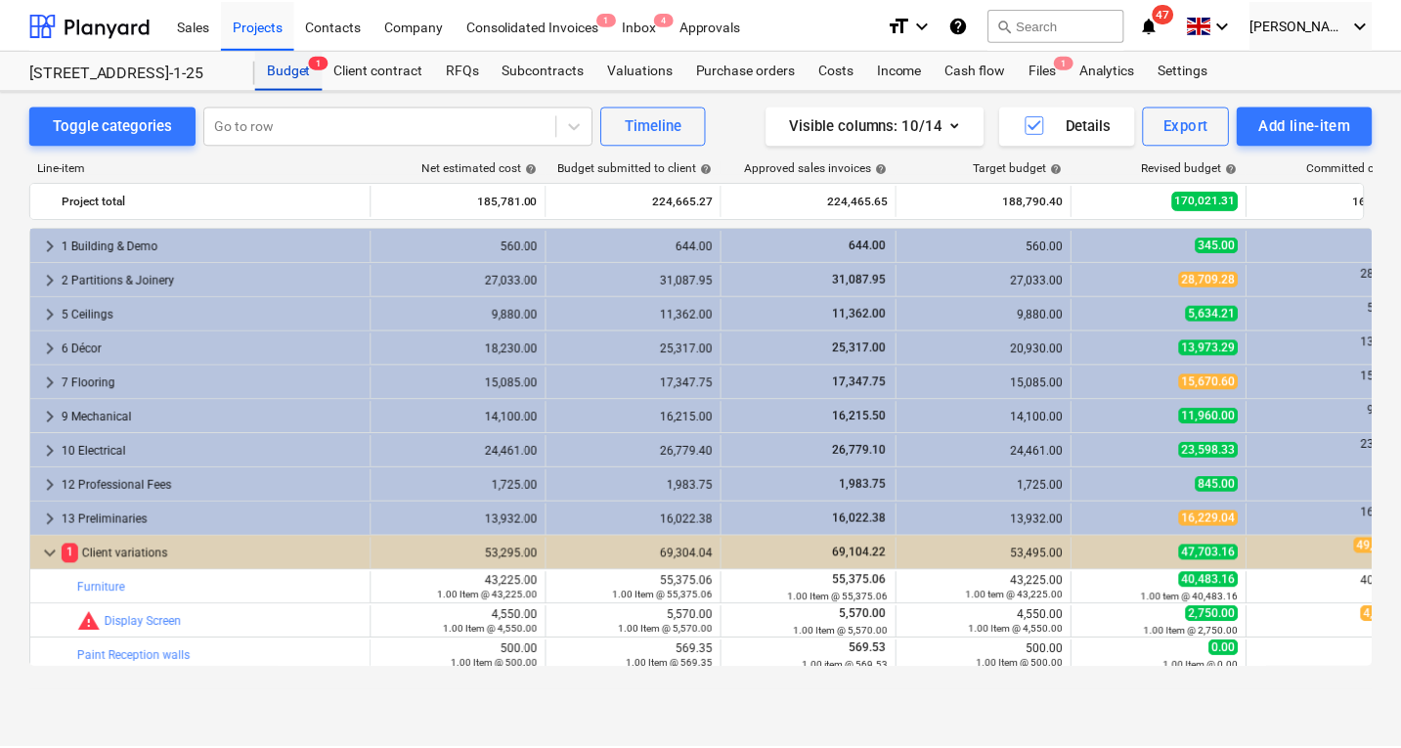
scroll to position [176, 0]
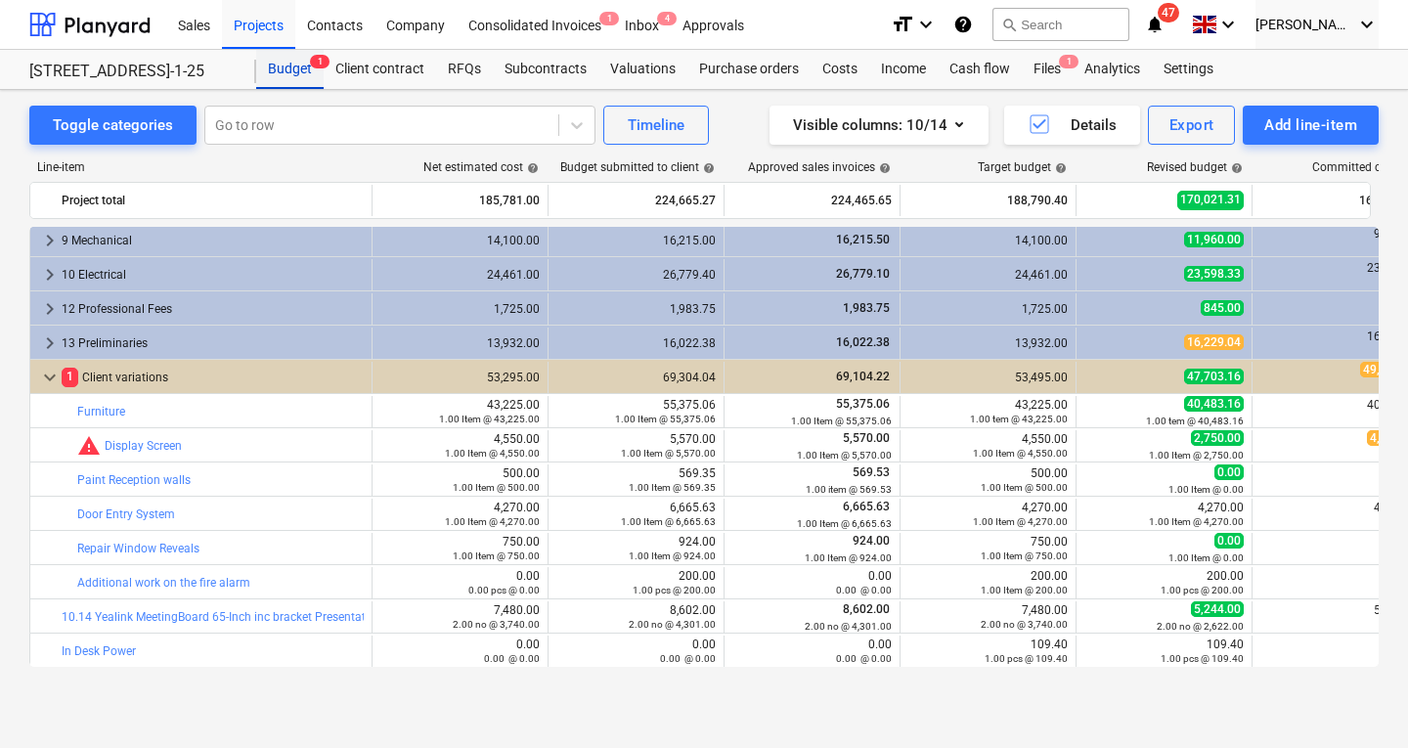
click at [290, 69] on div "Budget 1" at bounding box center [289, 69] width 67 height 39
click at [261, 30] on div "Projects" at bounding box center [258, 24] width 73 height 50
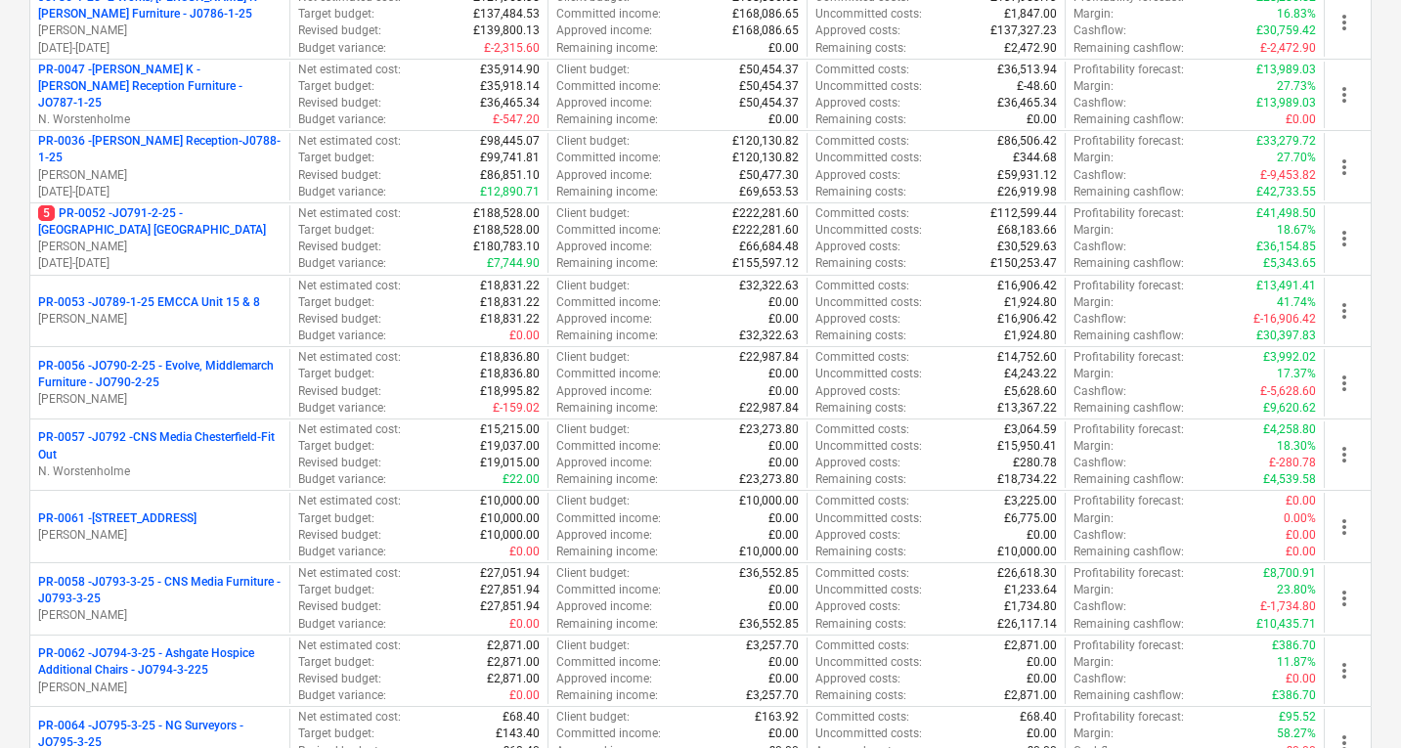
scroll to position [631, 0]
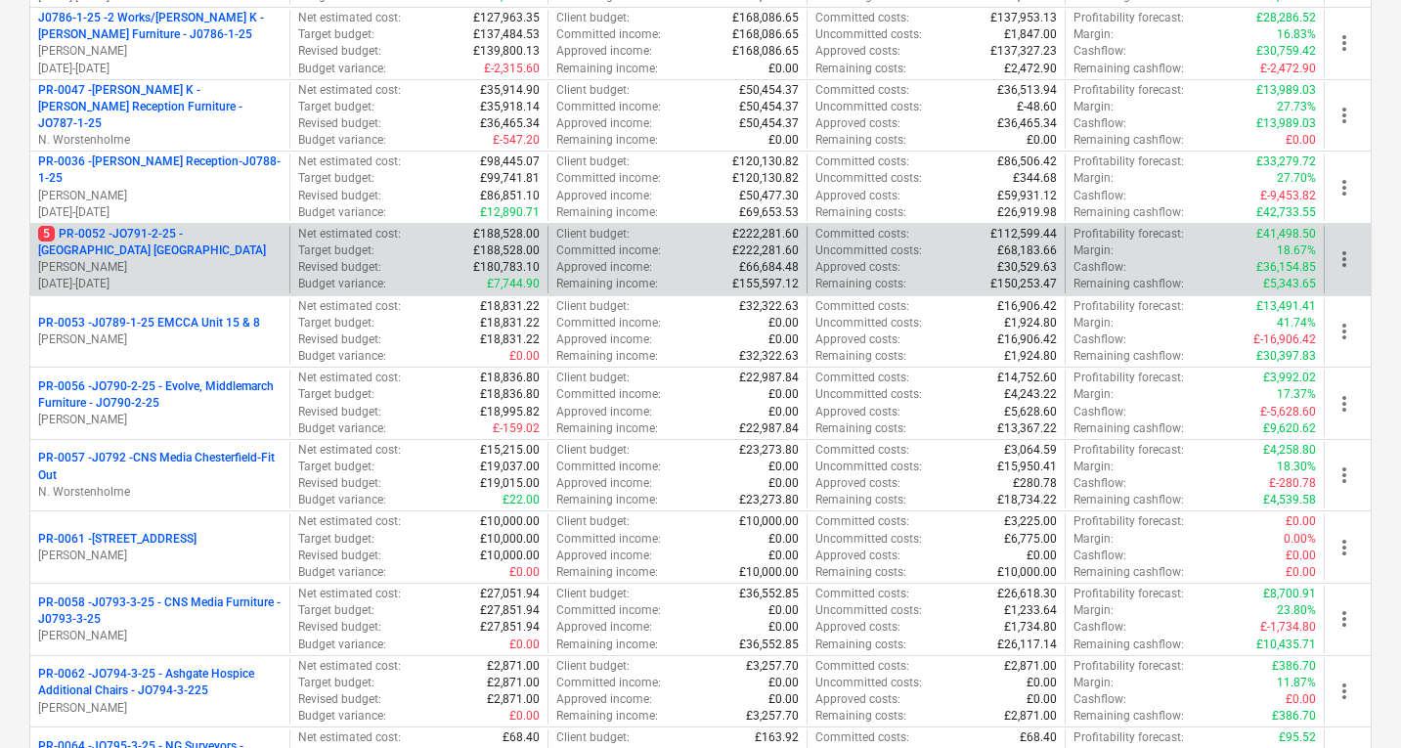
click at [134, 269] on p "[PERSON_NAME]" at bounding box center [159, 267] width 243 height 17
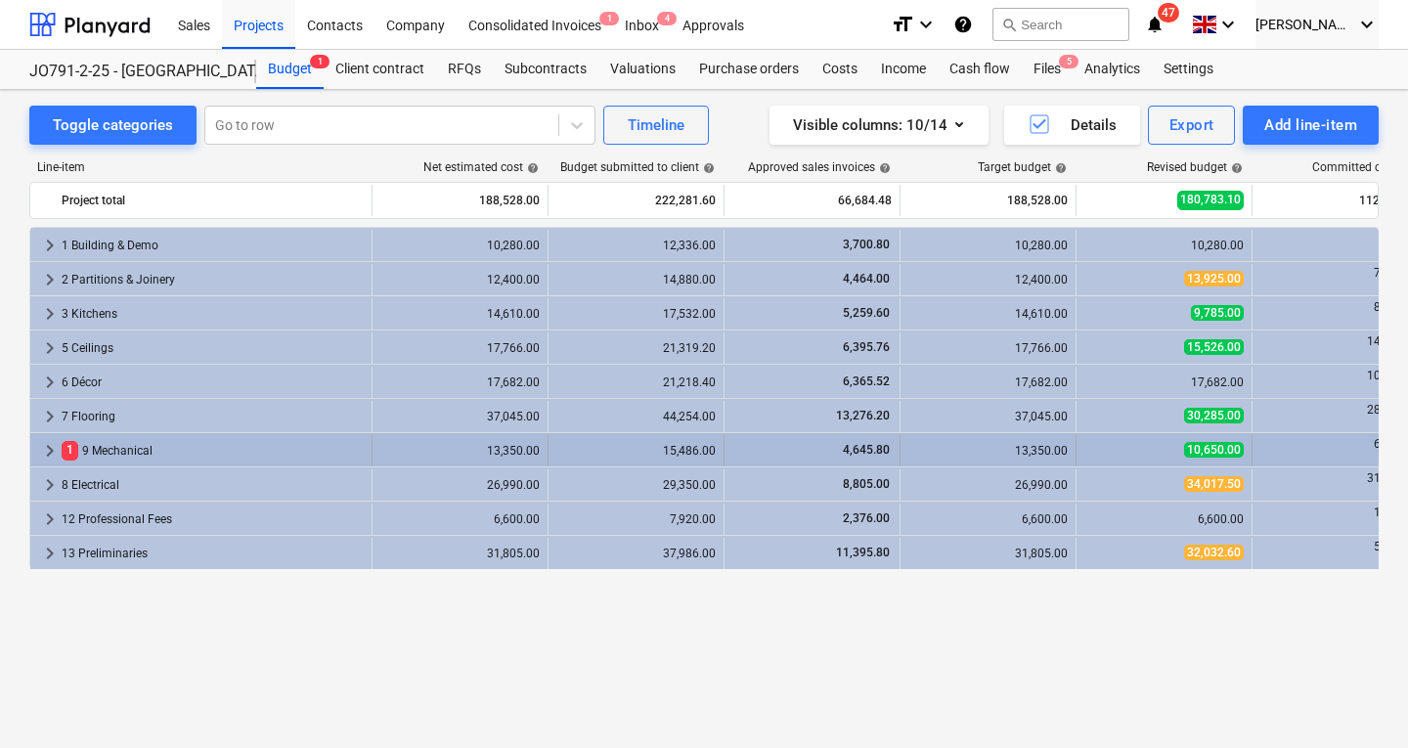
click at [90, 448] on div "1 9 Mechanical" at bounding box center [213, 450] width 302 height 31
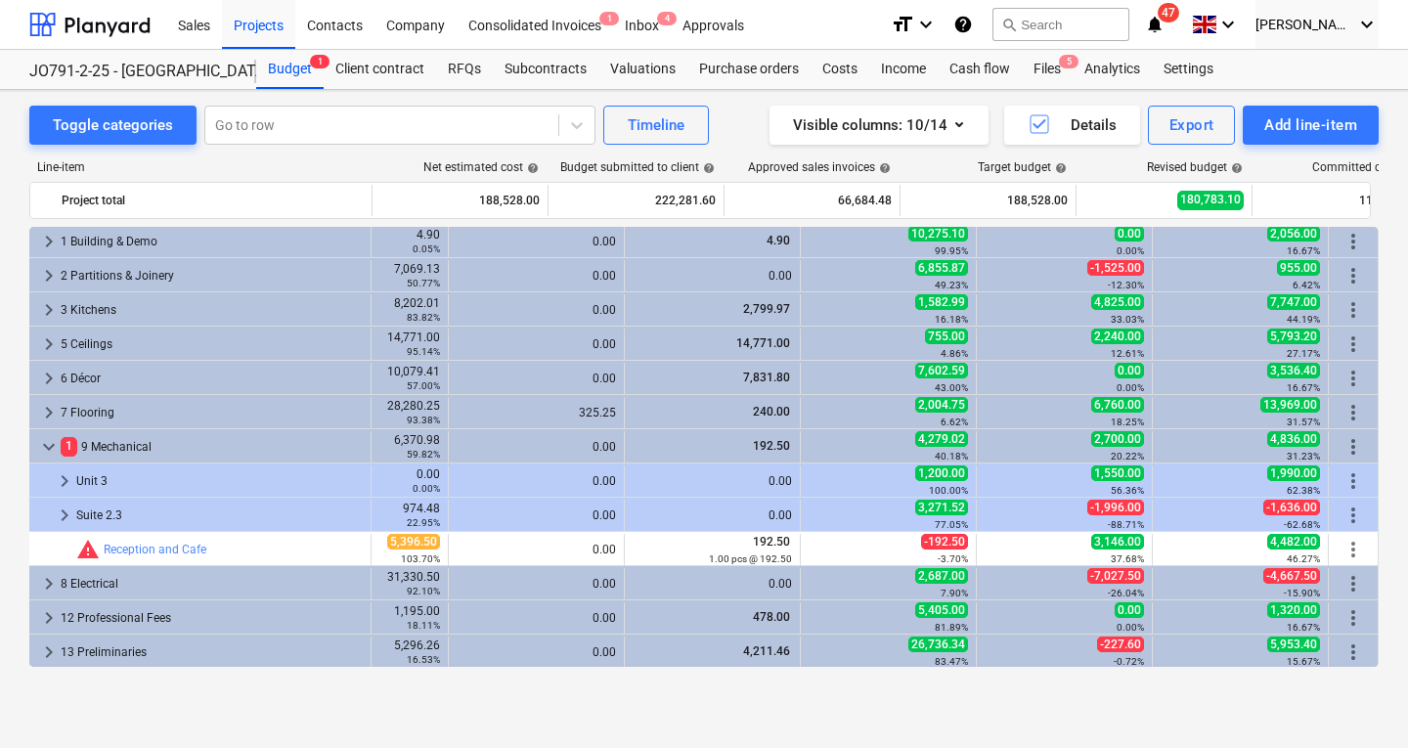
scroll to position [0, 987]
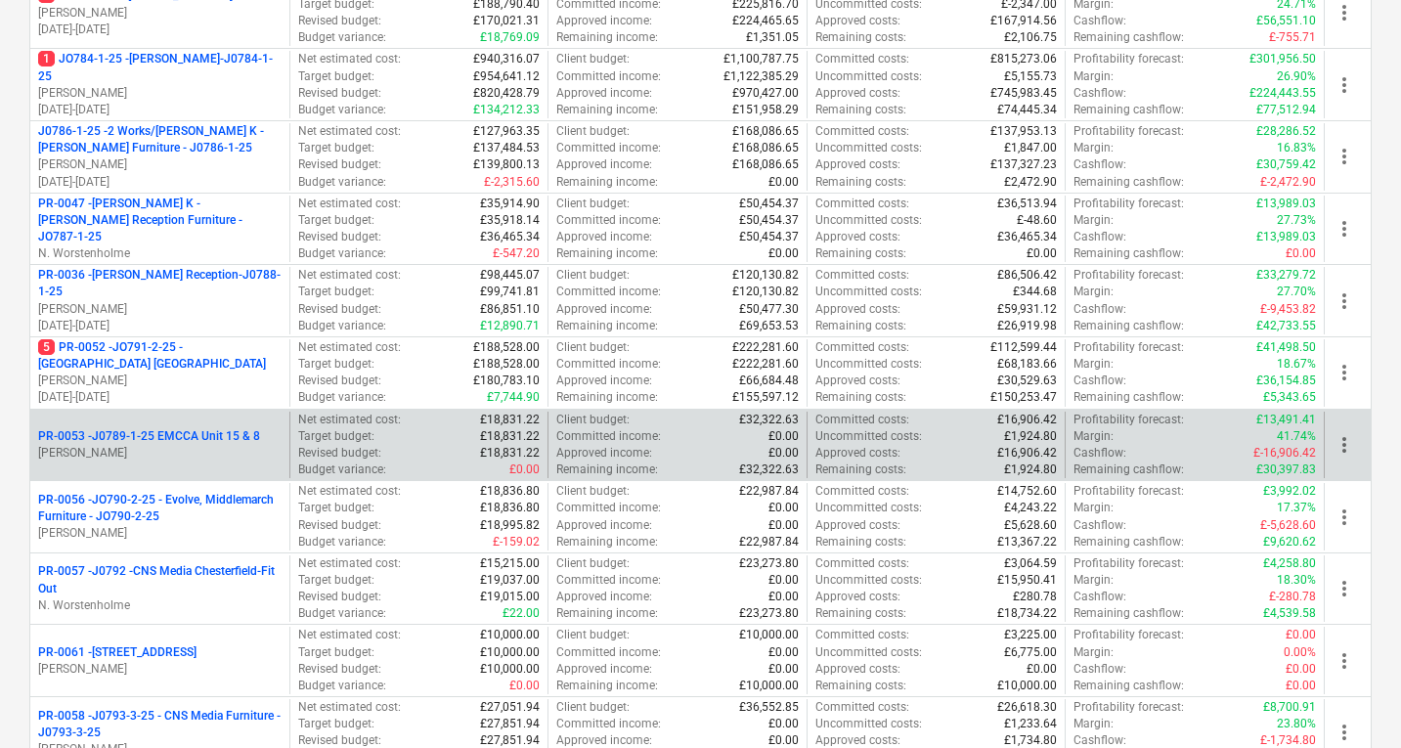
scroll to position [504, 0]
